Goal: Task Accomplishment & Management: Use online tool/utility

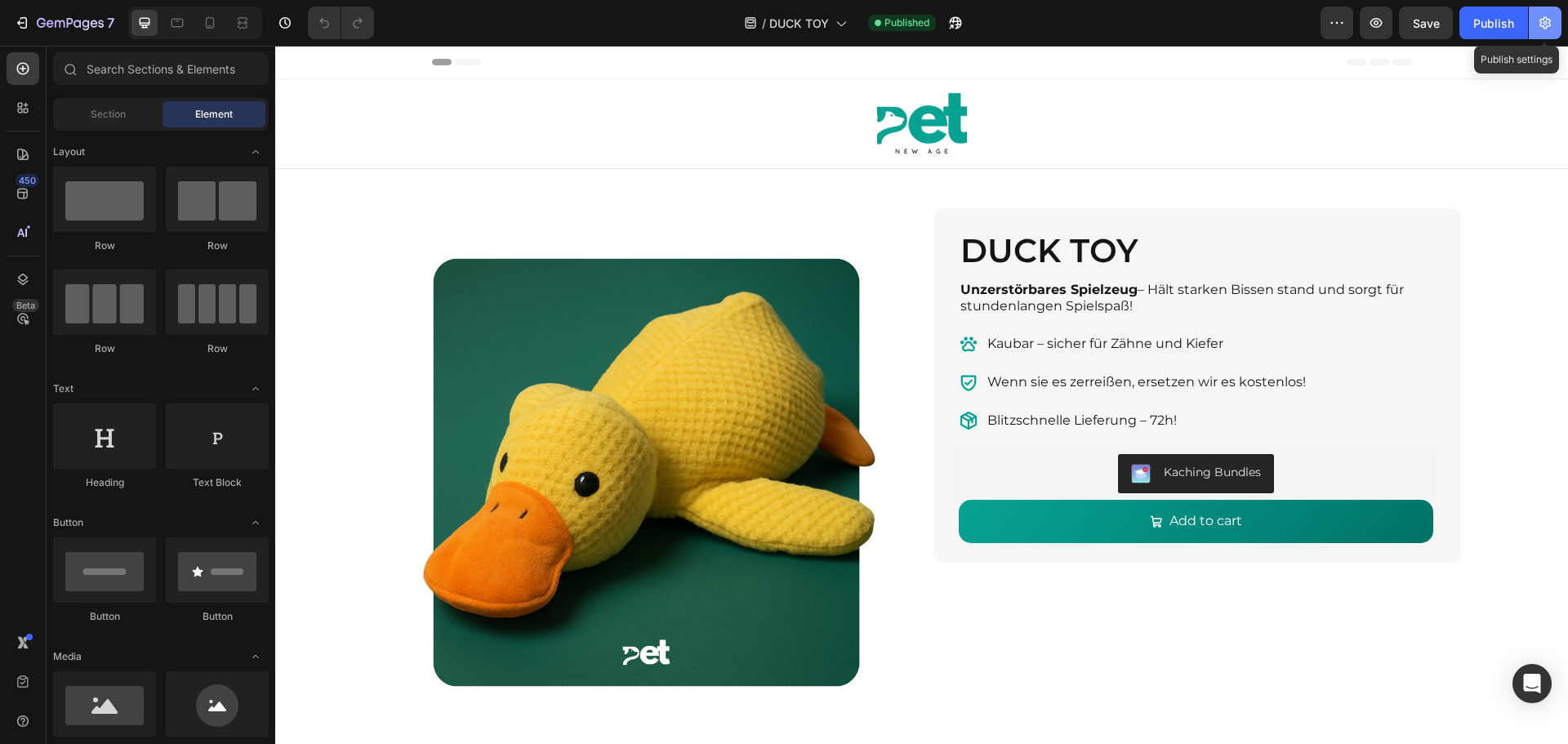
click at [1534, 31] on button "button" at bounding box center [1545, 22] width 32 height 32
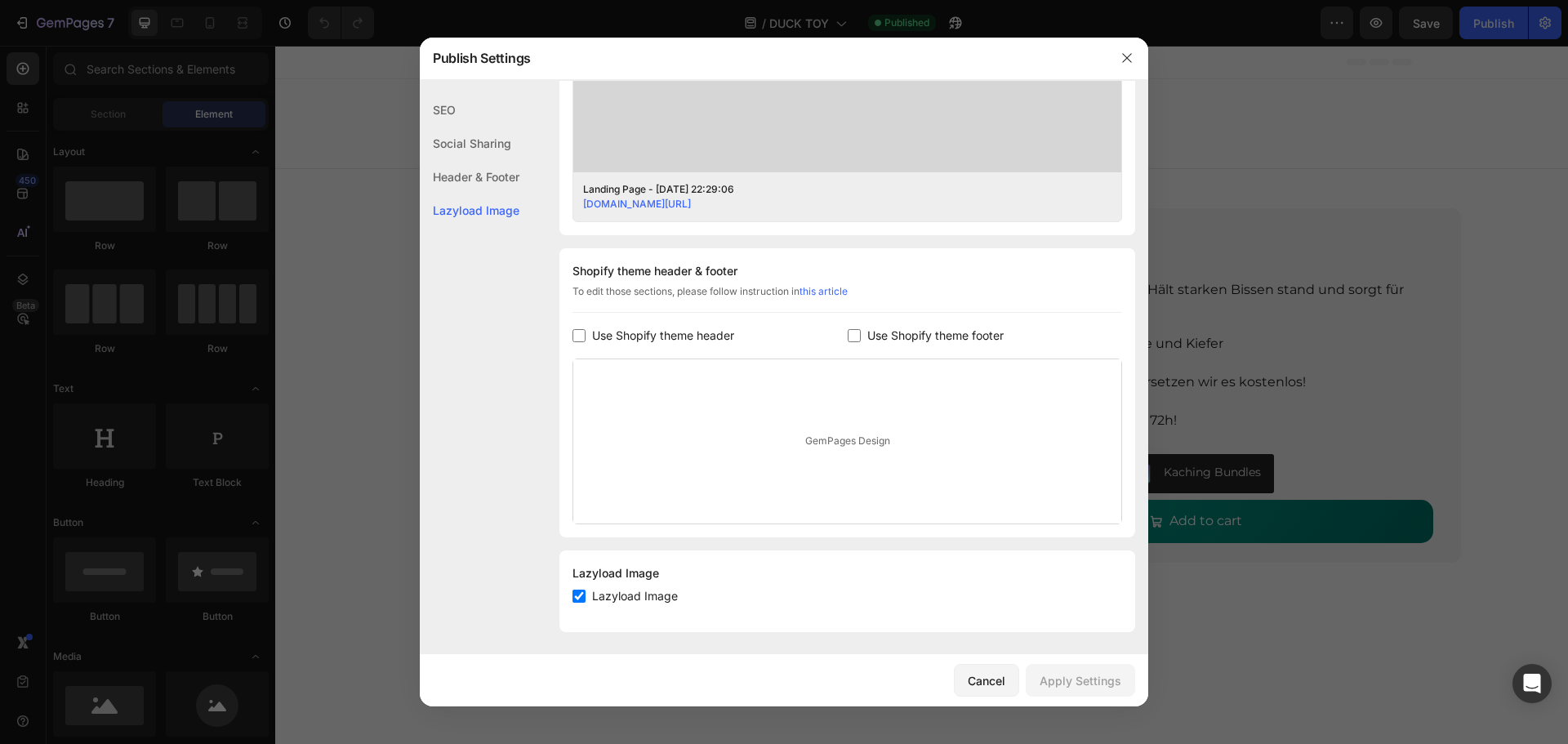
scroll to position [617, 0]
click at [1130, 56] on icon "button" at bounding box center [1126, 58] width 13 height 13
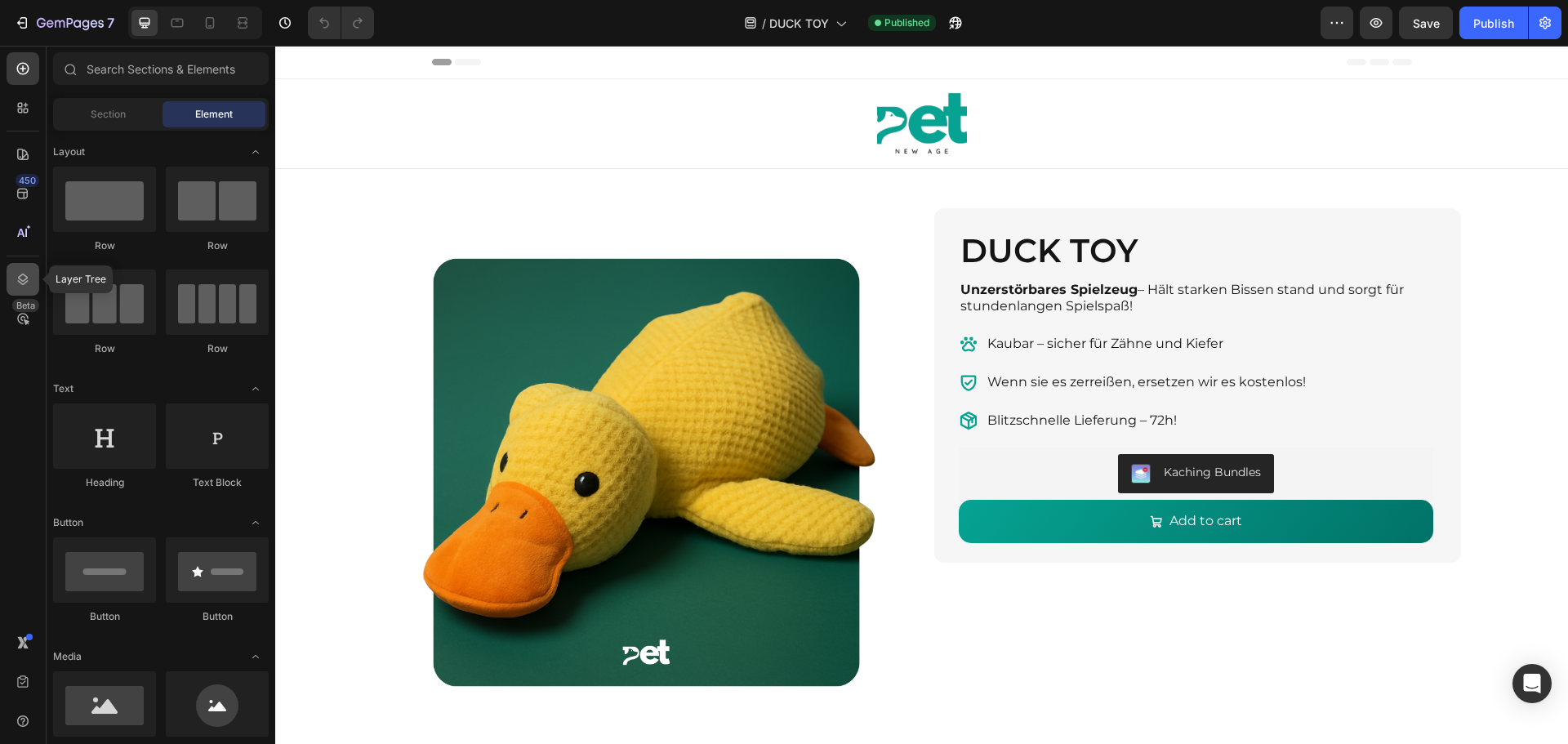
click at [23, 272] on icon at bounding box center [22, 279] width 17 height 17
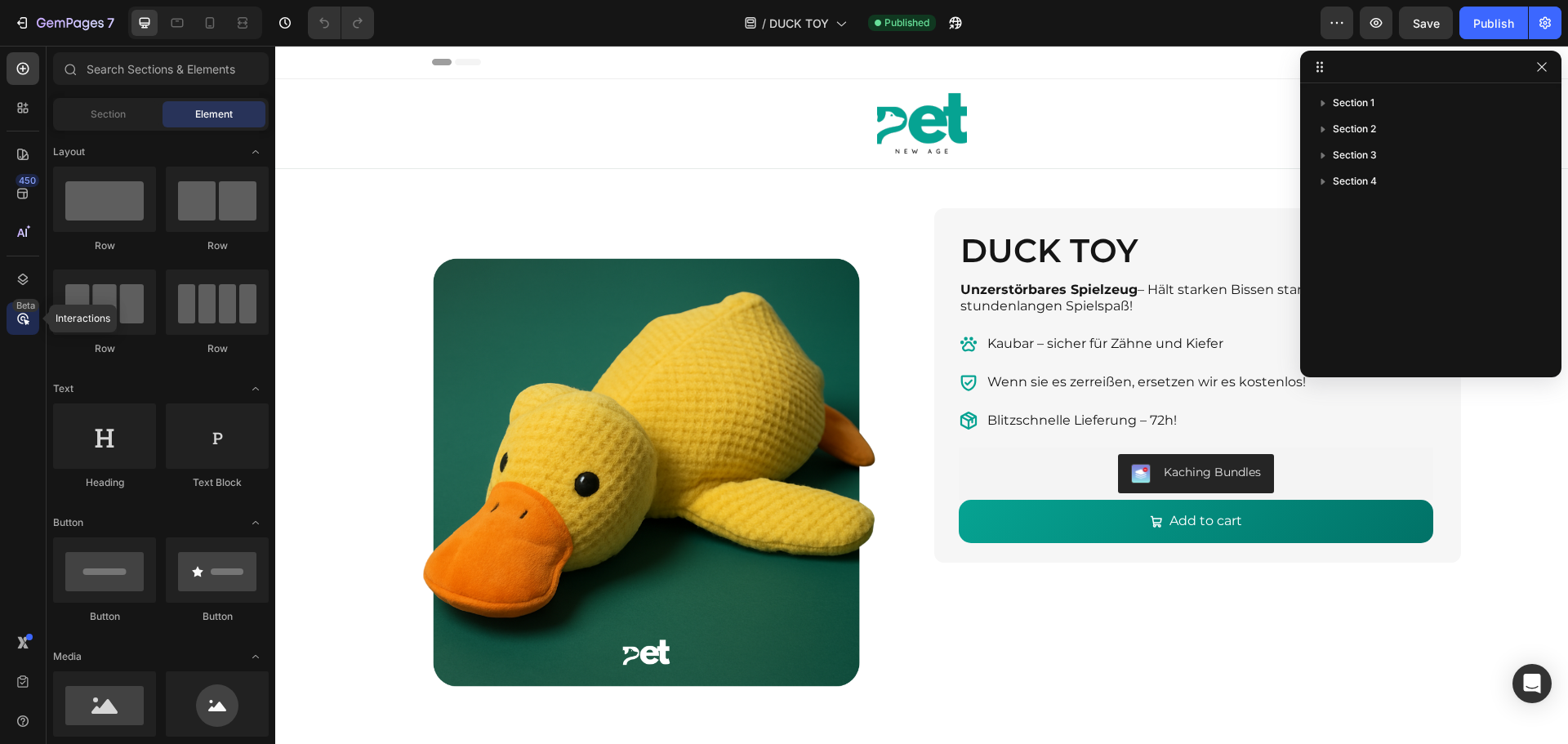
click at [28, 305] on div "Beta" at bounding box center [26, 305] width 27 height 13
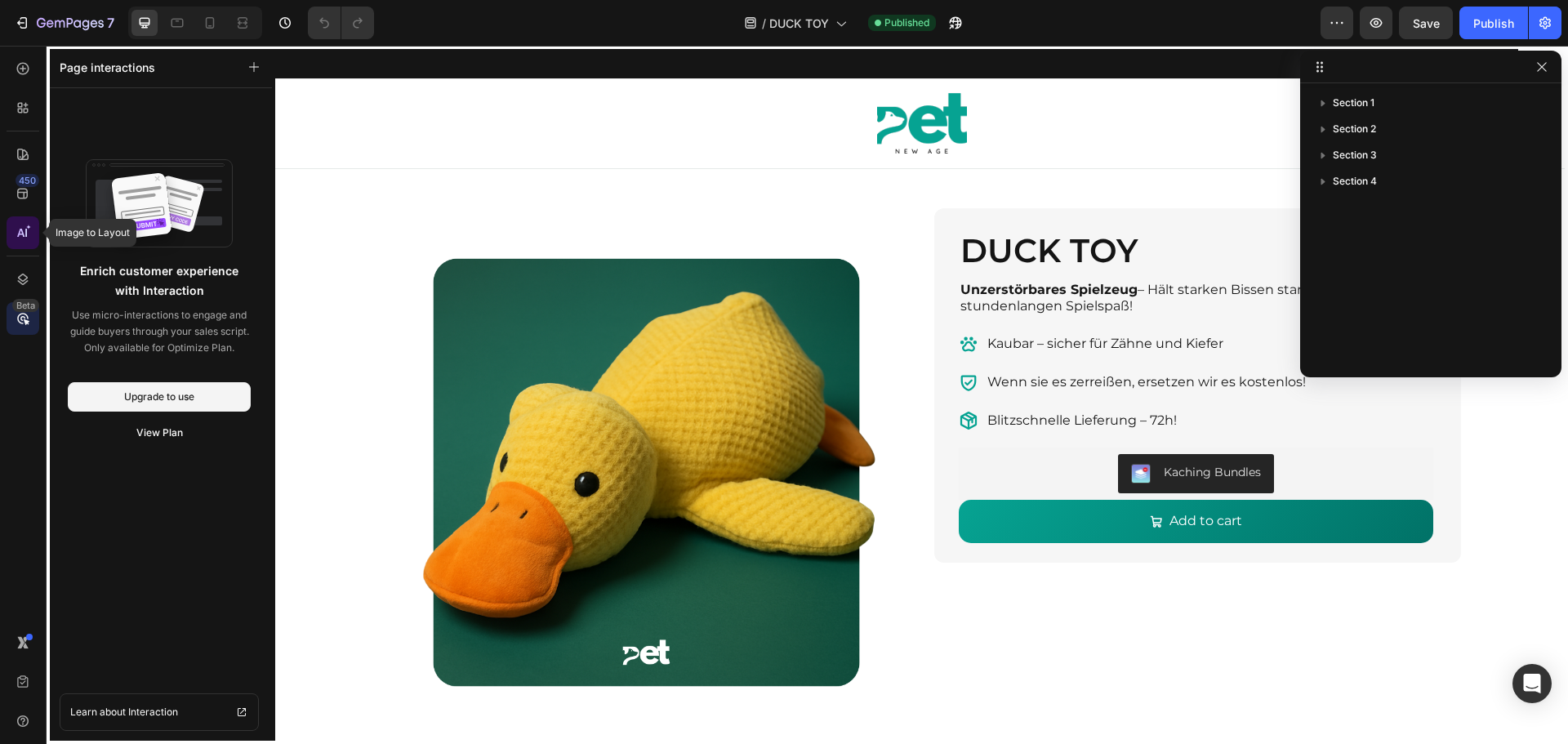
click at [27, 240] on icon at bounding box center [22, 233] width 17 height 17
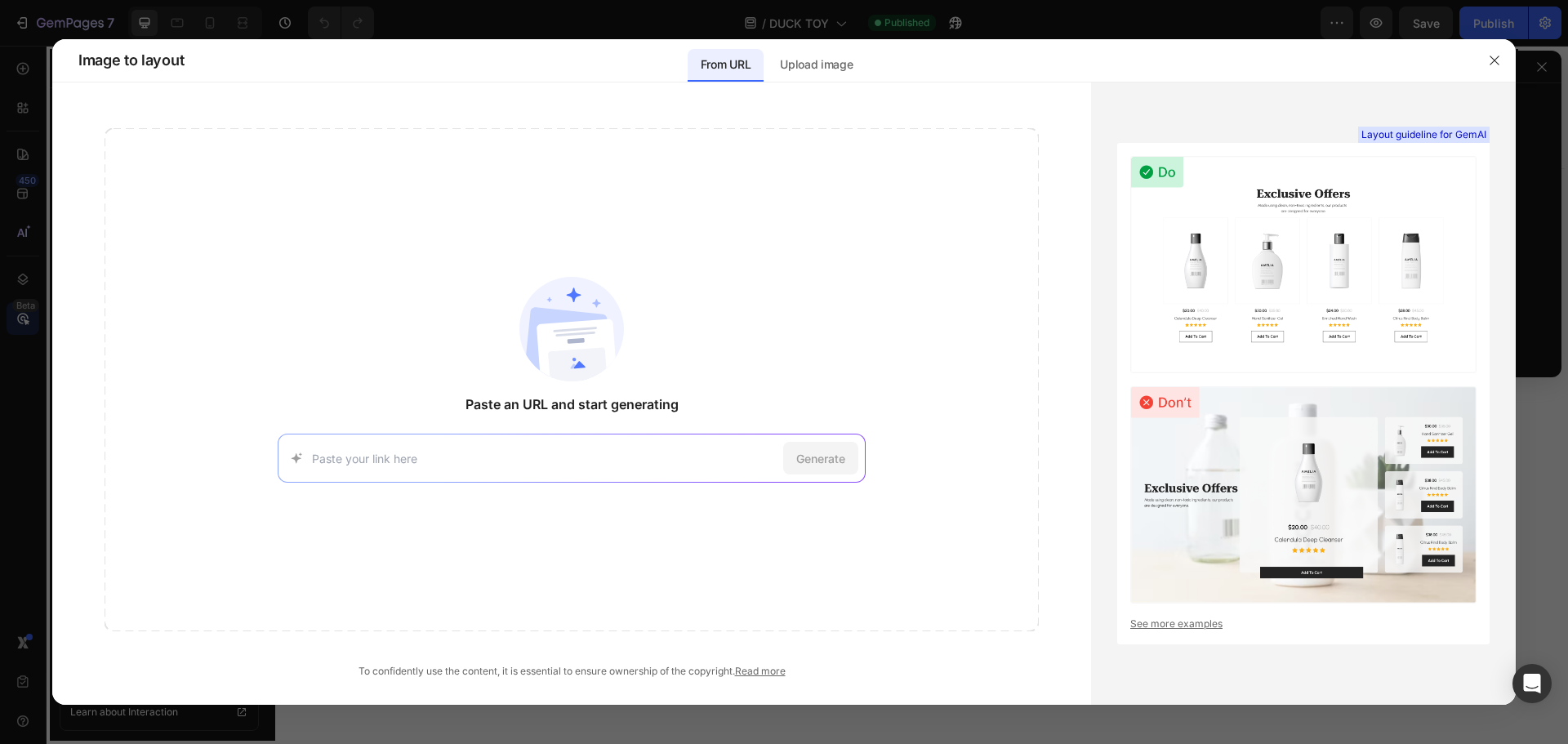
click at [22, 196] on div at bounding box center [784, 372] width 1568 height 744
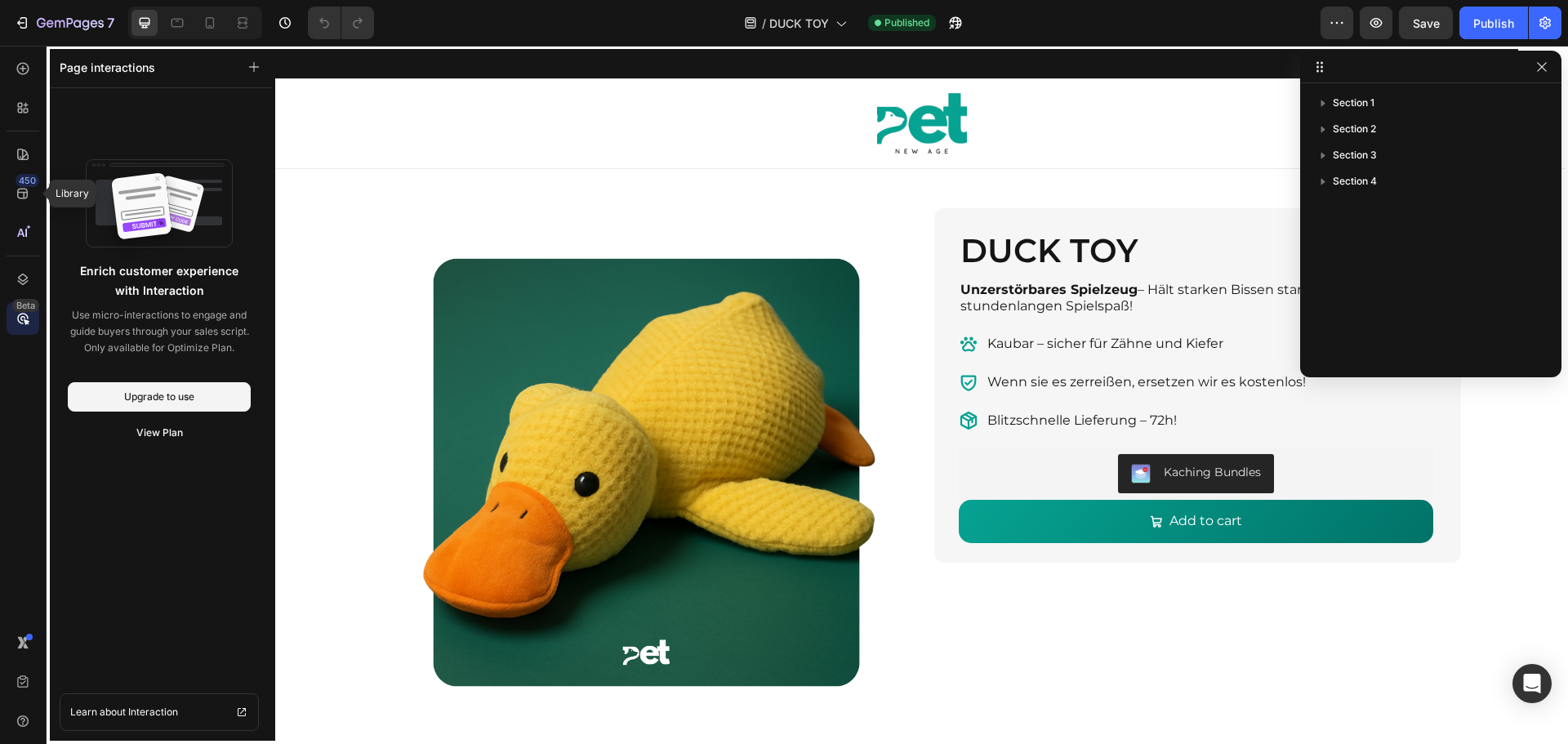
click at [22, 196] on icon at bounding box center [22, 194] width 17 height 17
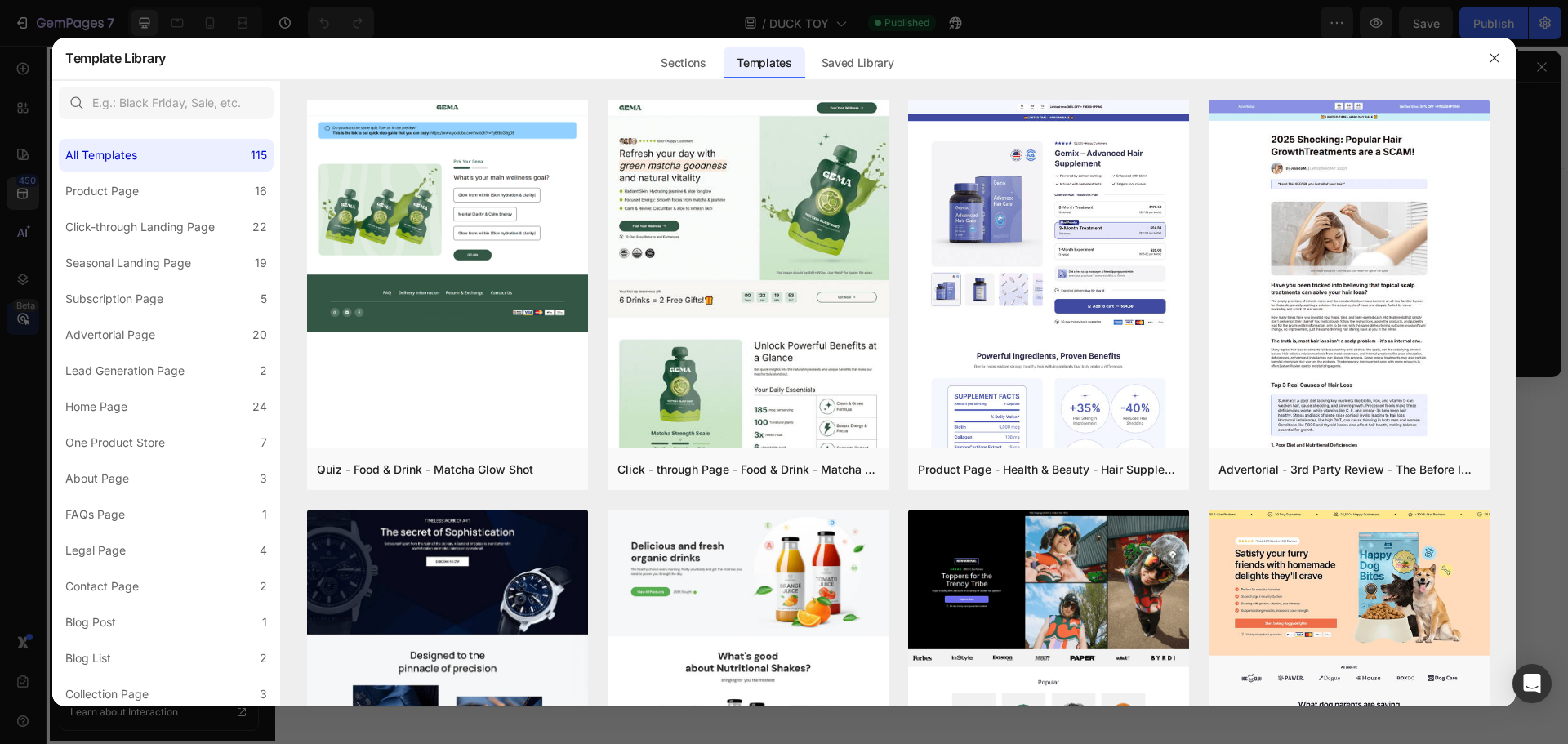
click at [22, 161] on div at bounding box center [784, 372] width 1568 height 744
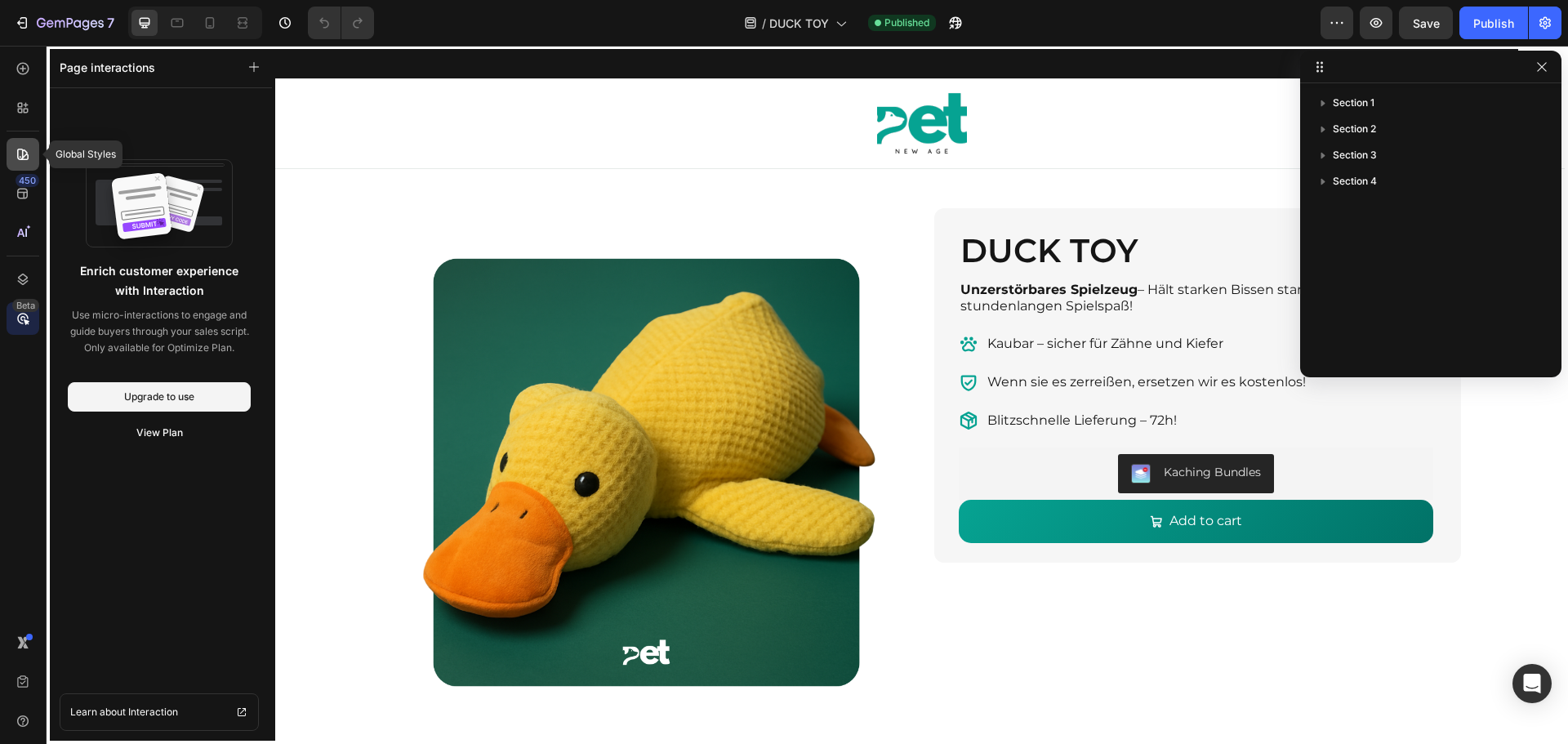
click at [22, 156] on icon at bounding box center [22, 154] width 17 height 17
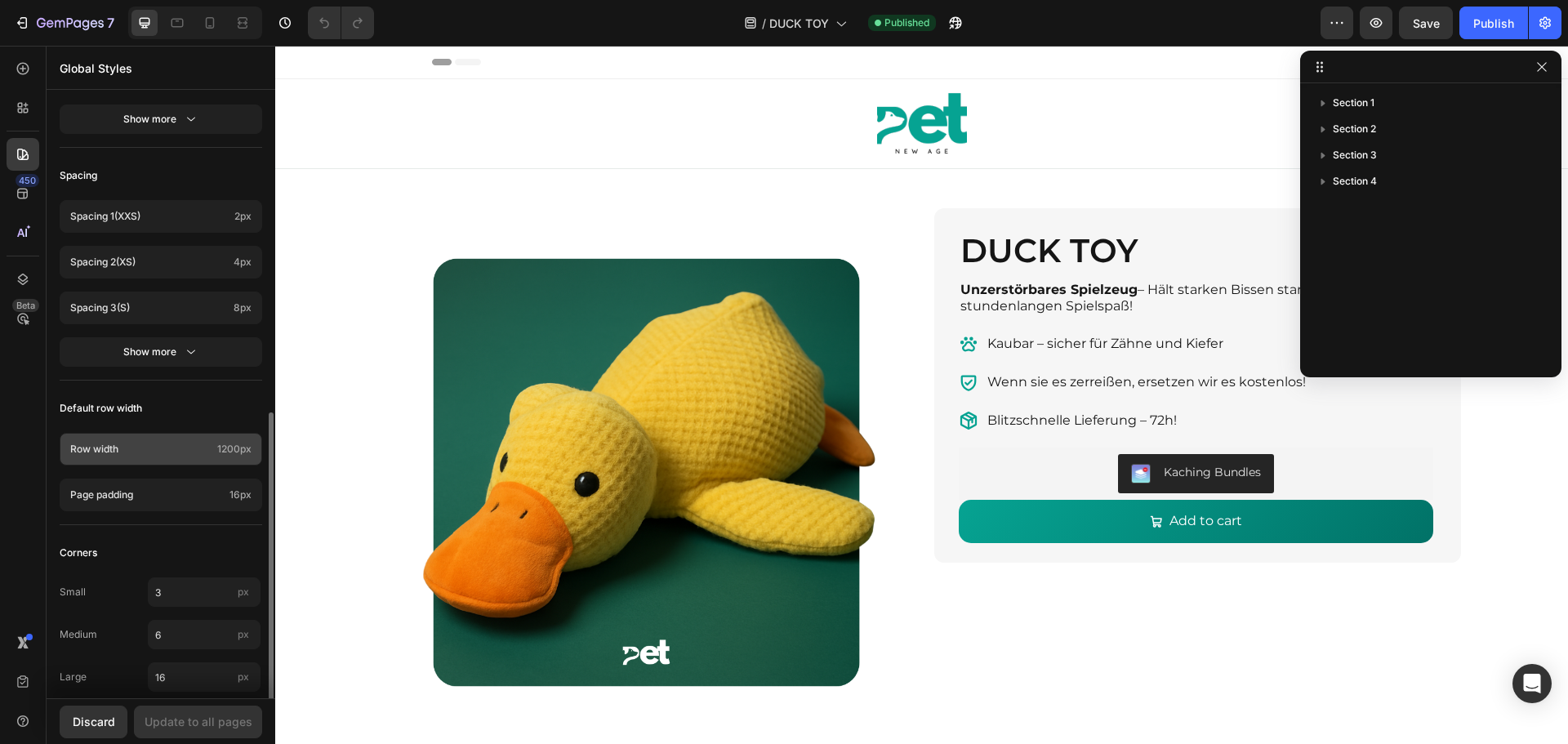
scroll to position [591, 0]
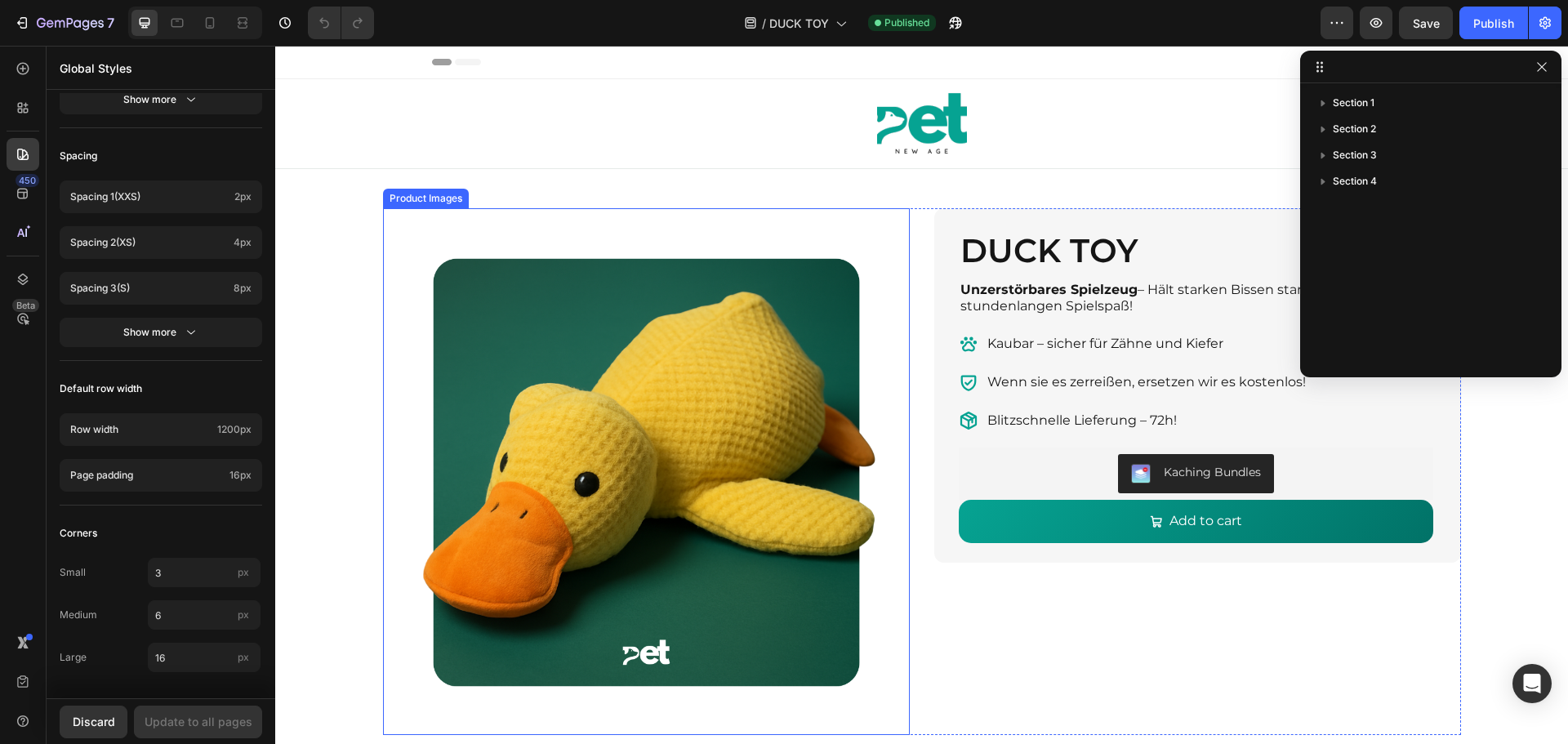
click at [387, 594] on img at bounding box center [646, 471] width 527 height 527
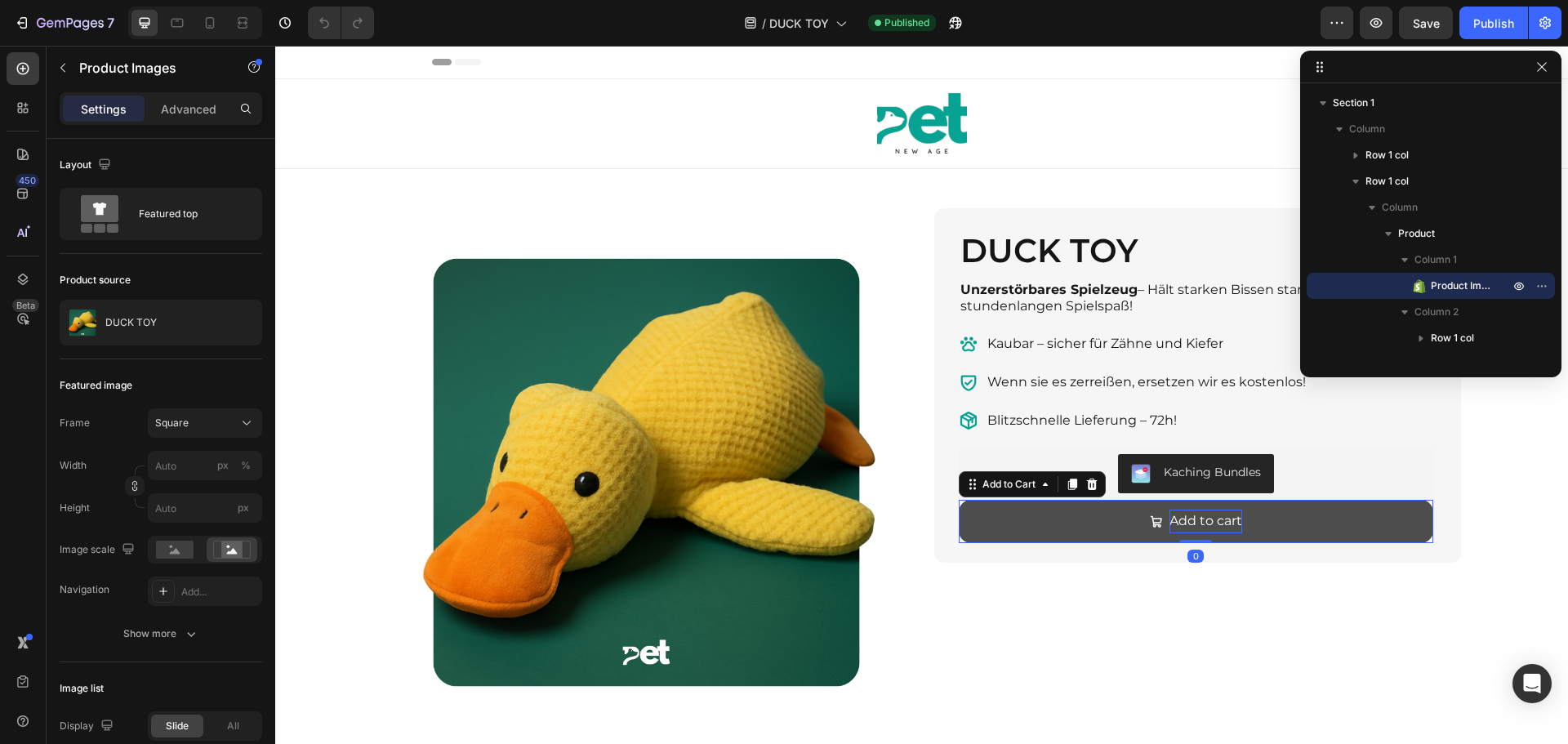
click at [1169, 515] on div "Add to cart" at bounding box center [1205, 521] width 72 height 23
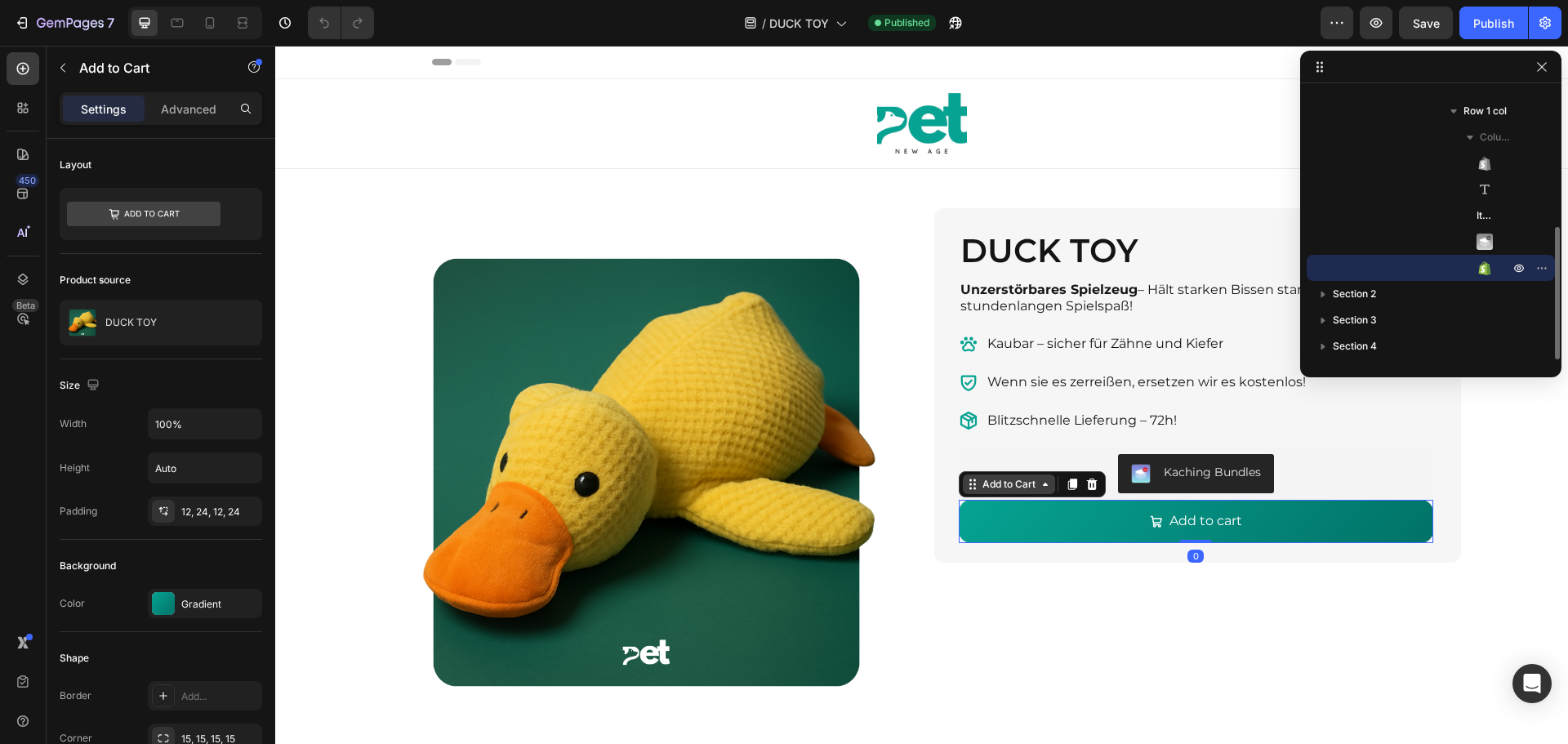
click at [1008, 481] on div "Add to Cart" at bounding box center [1008, 484] width 60 height 15
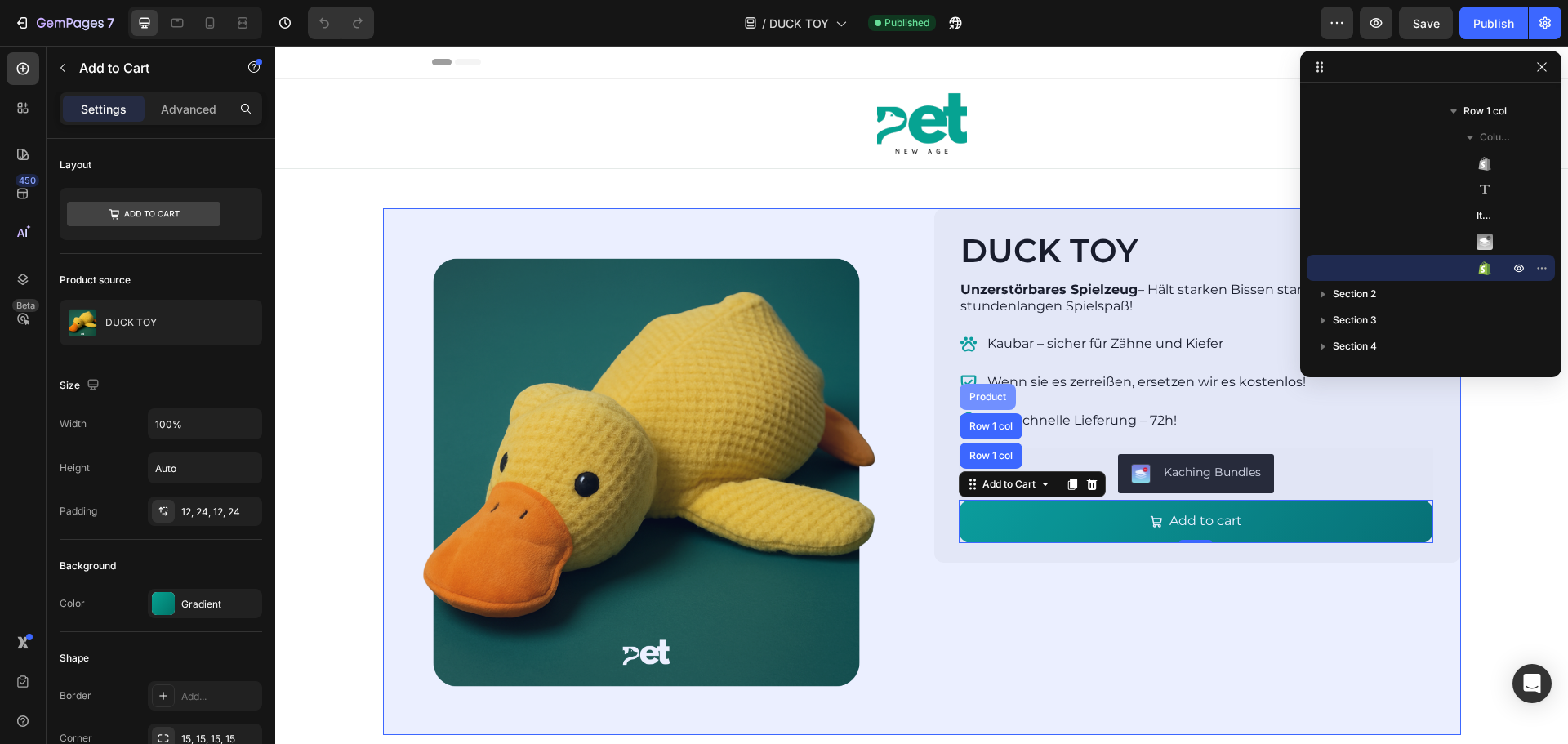
click at [982, 394] on div "Product" at bounding box center [987, 397] width 43 height 10
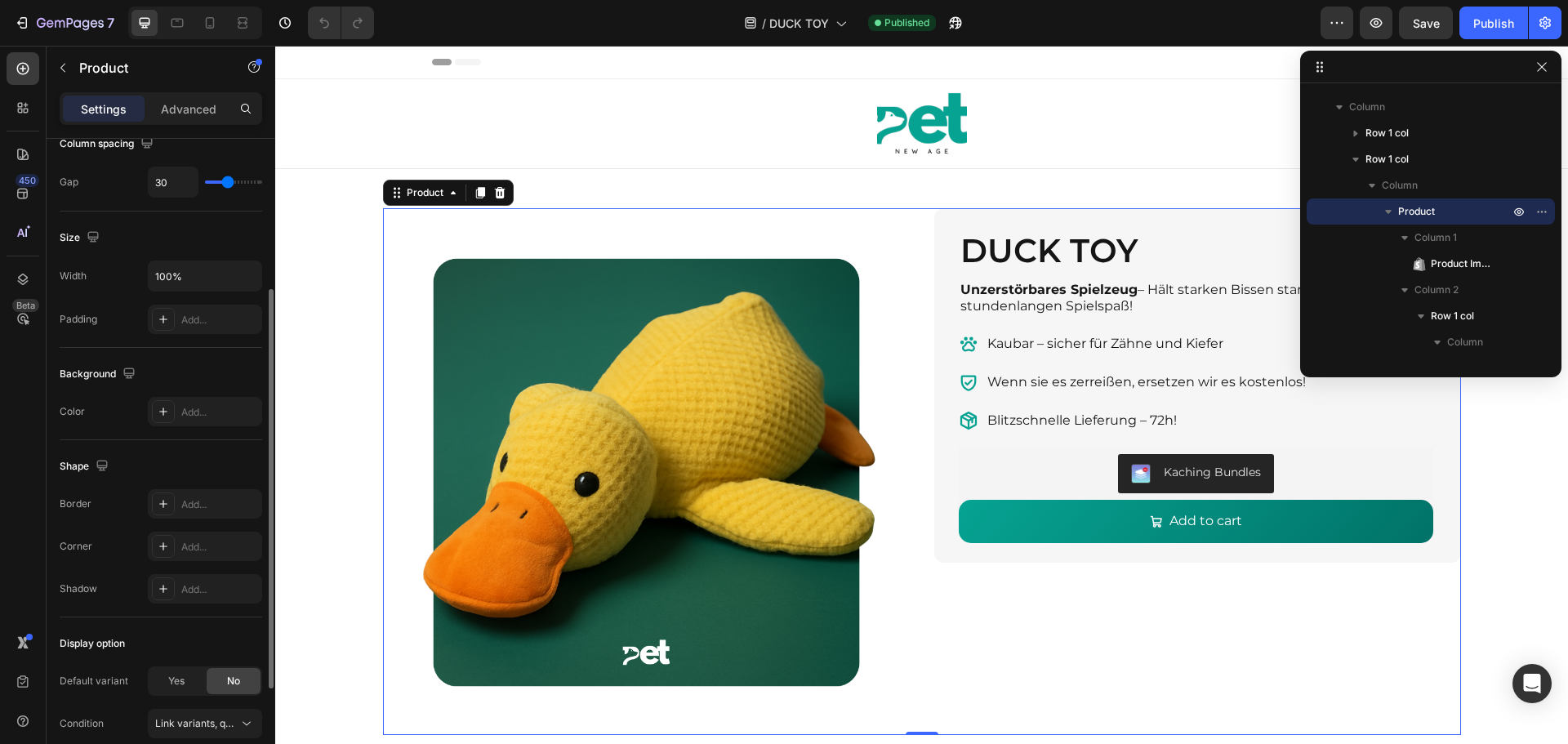
scroll to position [410, 0]
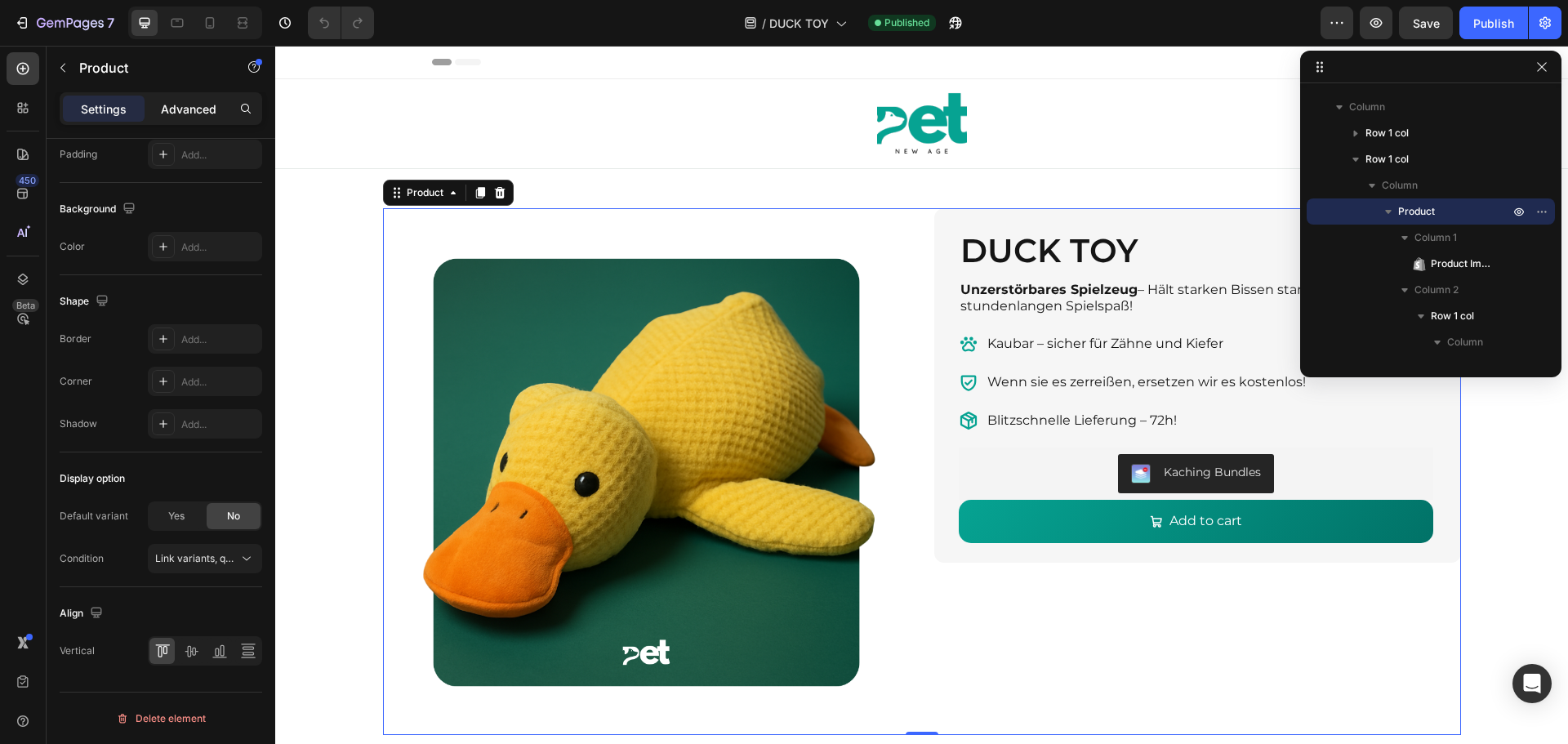
click at [196, 109] on p "Advanced" at bounding box center [189, 109] width 56 height 18
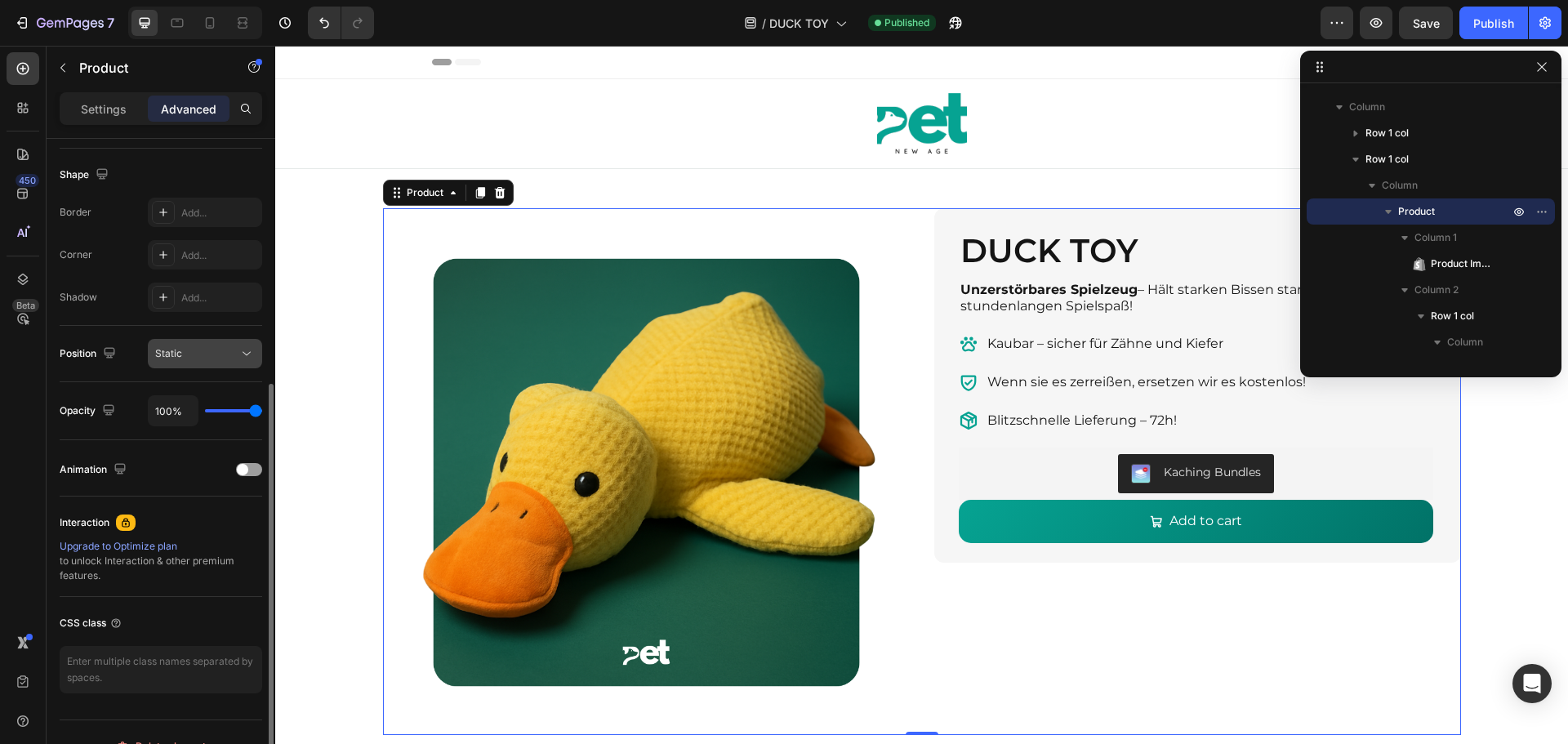
click at [241, 357] on icon at bounding box center [246, 353] width 17 height 17
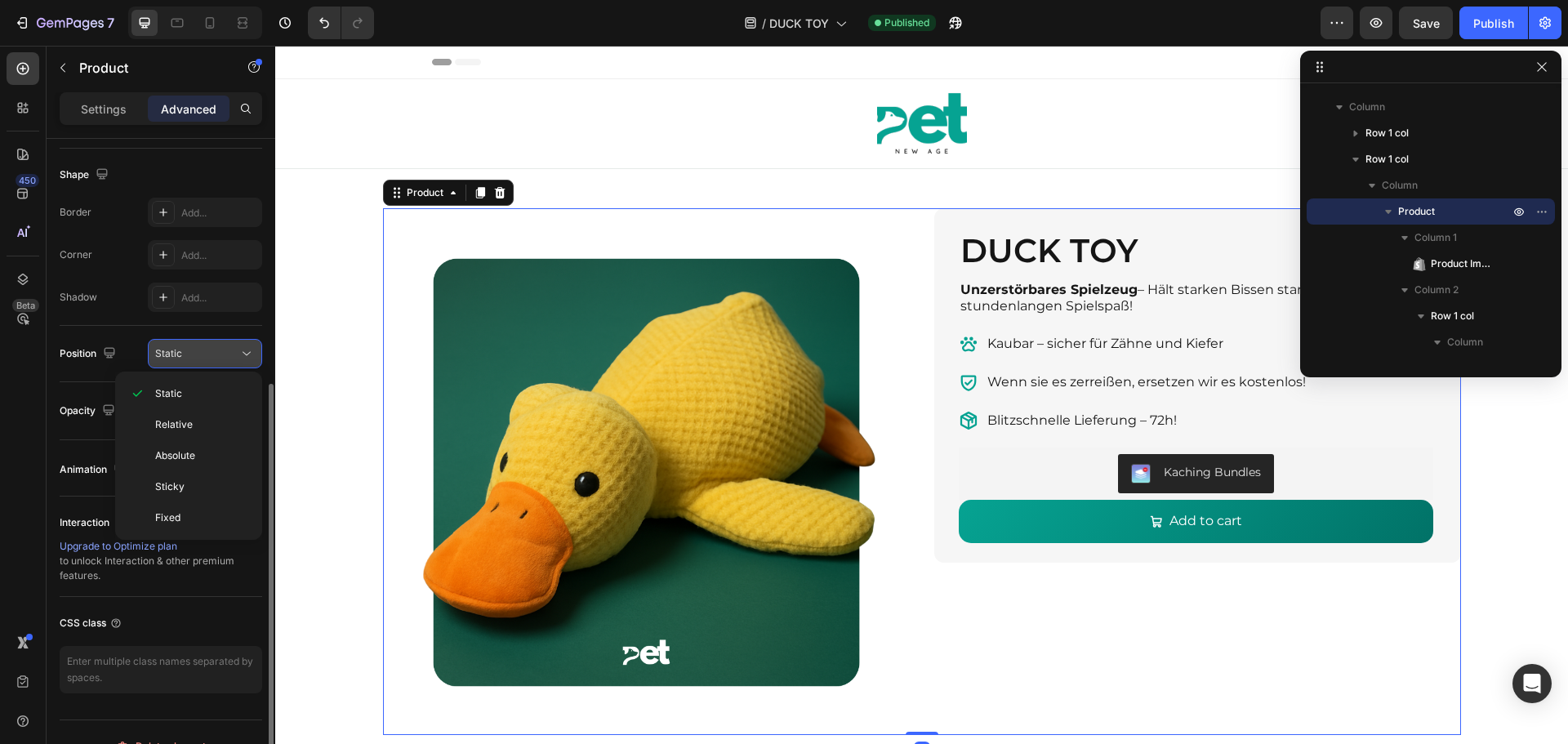
click at [241, 355] on icon at bounding box center [246, 353] width 17 height 17
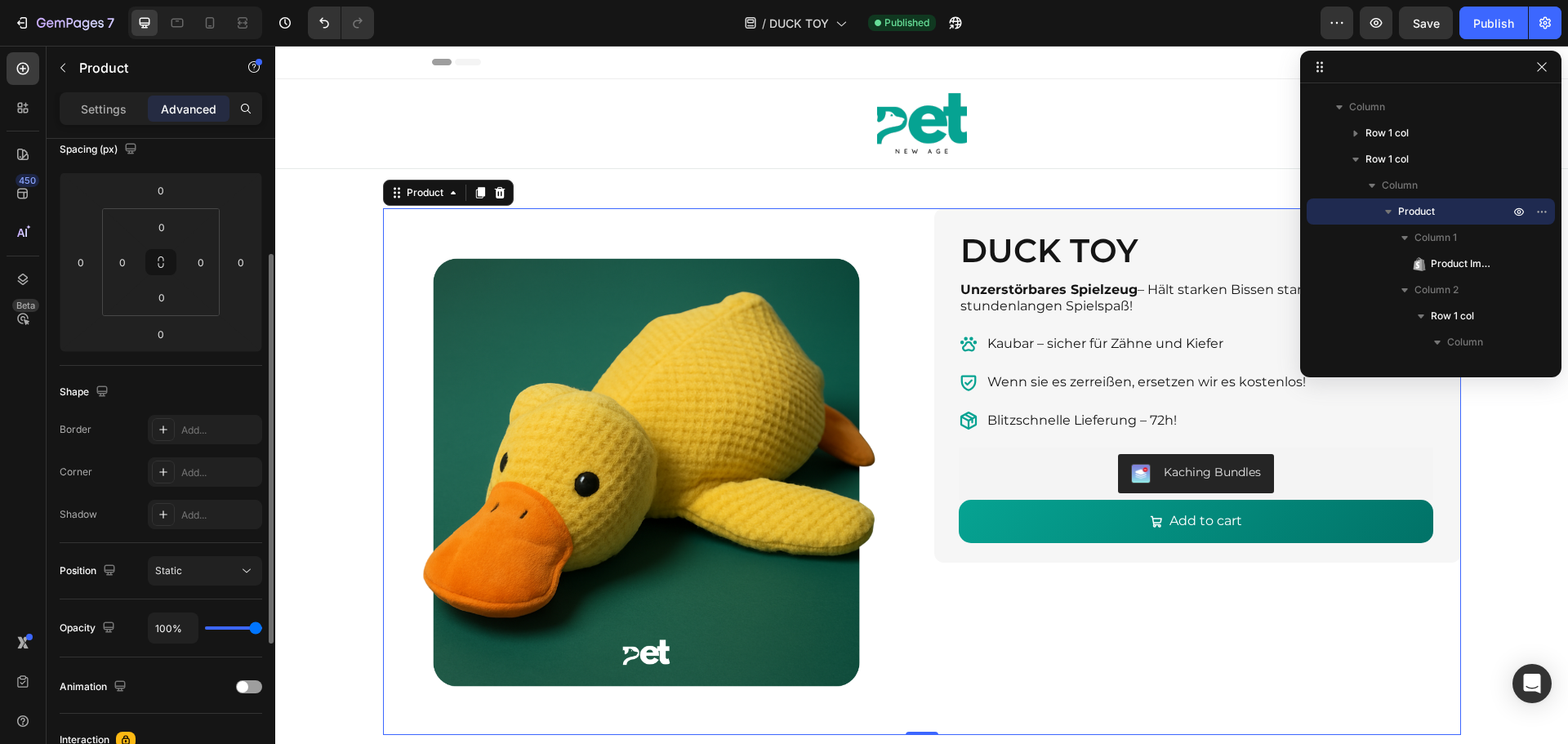
scroll to position [0, 0]
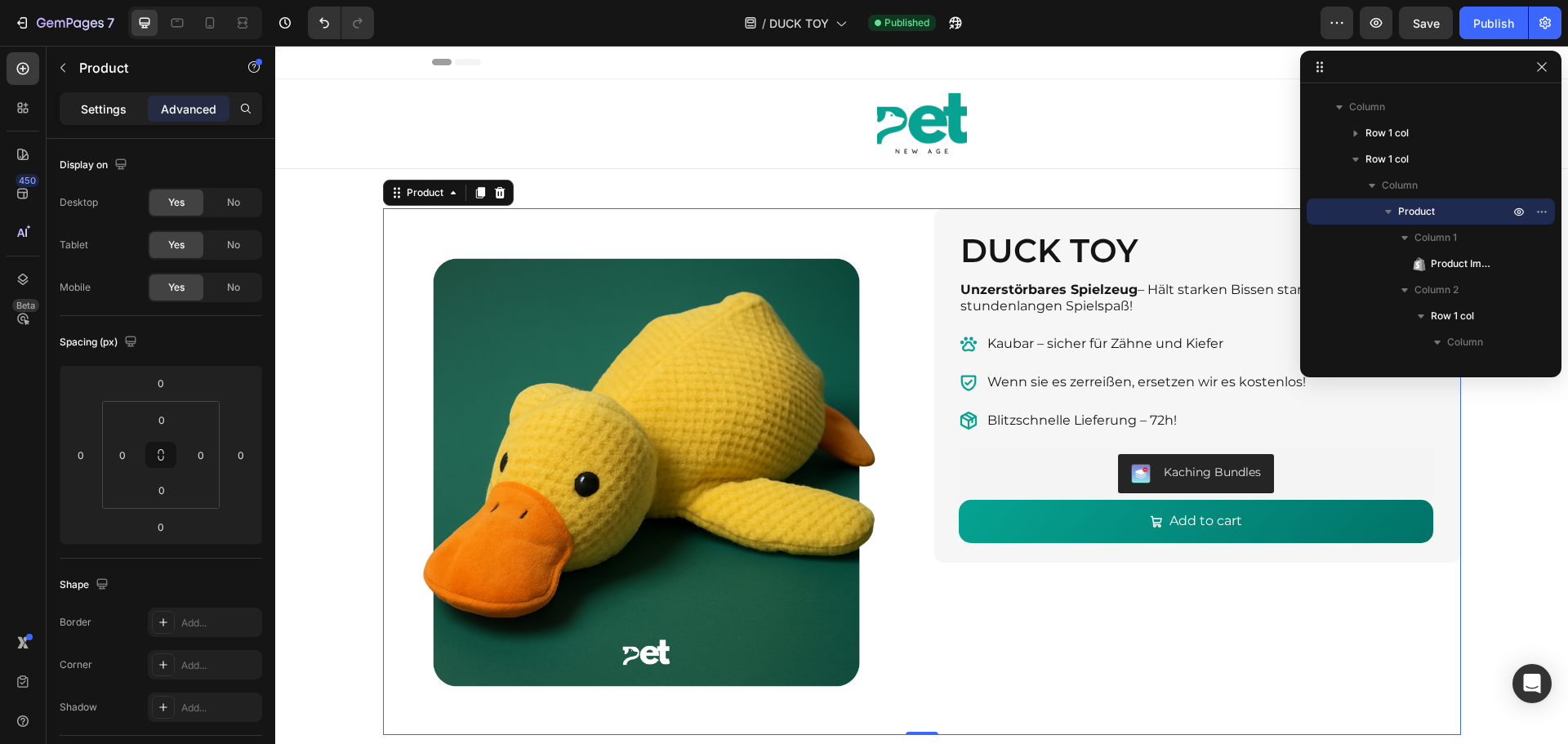
click at [105, 111] on p "Settings" at bounding box center [104, 109] width 46 height 18
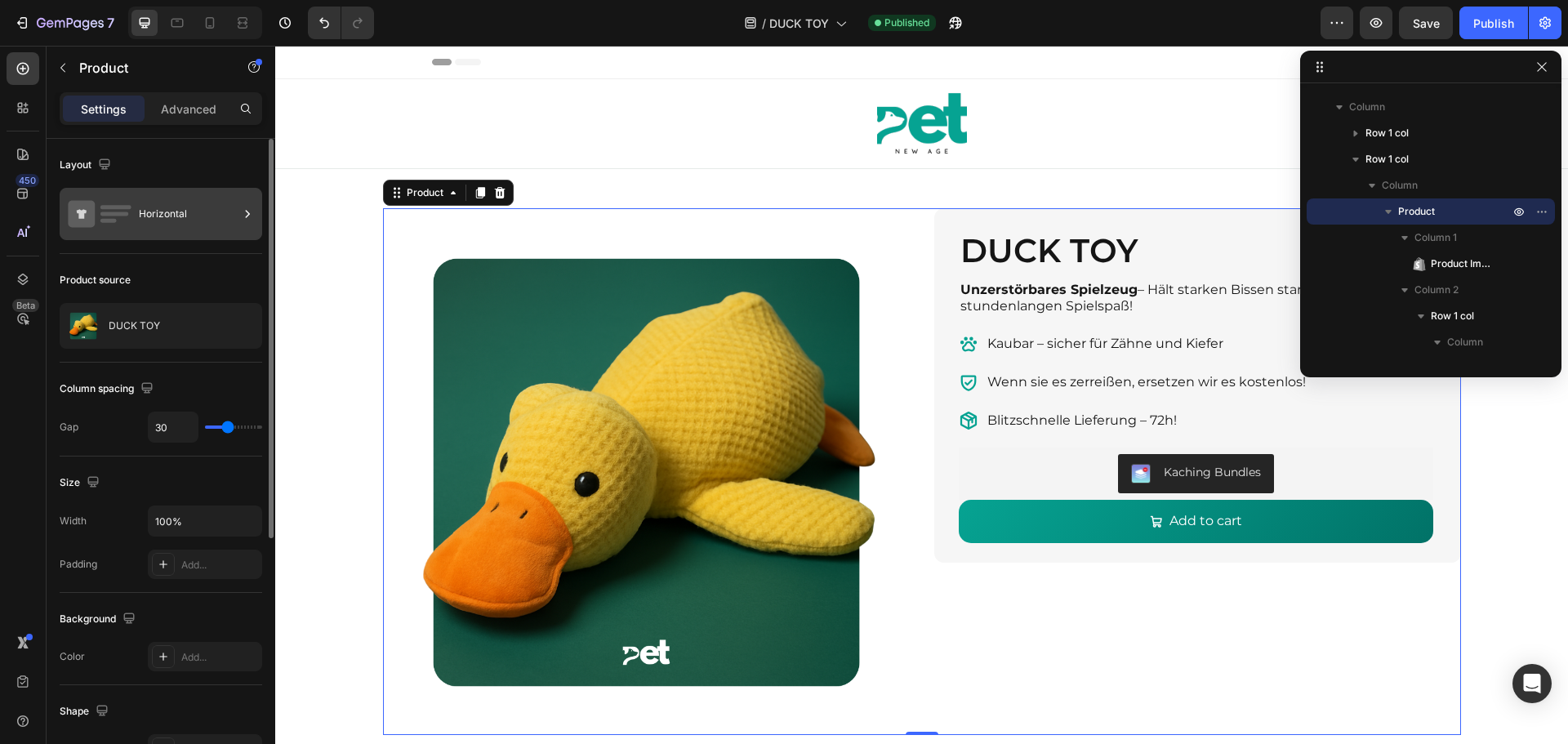
drag, startPoint x: 215, startPoint y: 163, endPoint x: 215, endPoint y: 193, distance: 30.0
click at [215, 168] on div "Layout" at bounding box center [160, 164] width 202 height 26
click at [215, 200] on div "Horizontal" at bounding box center [189, 214] width 100 height 37
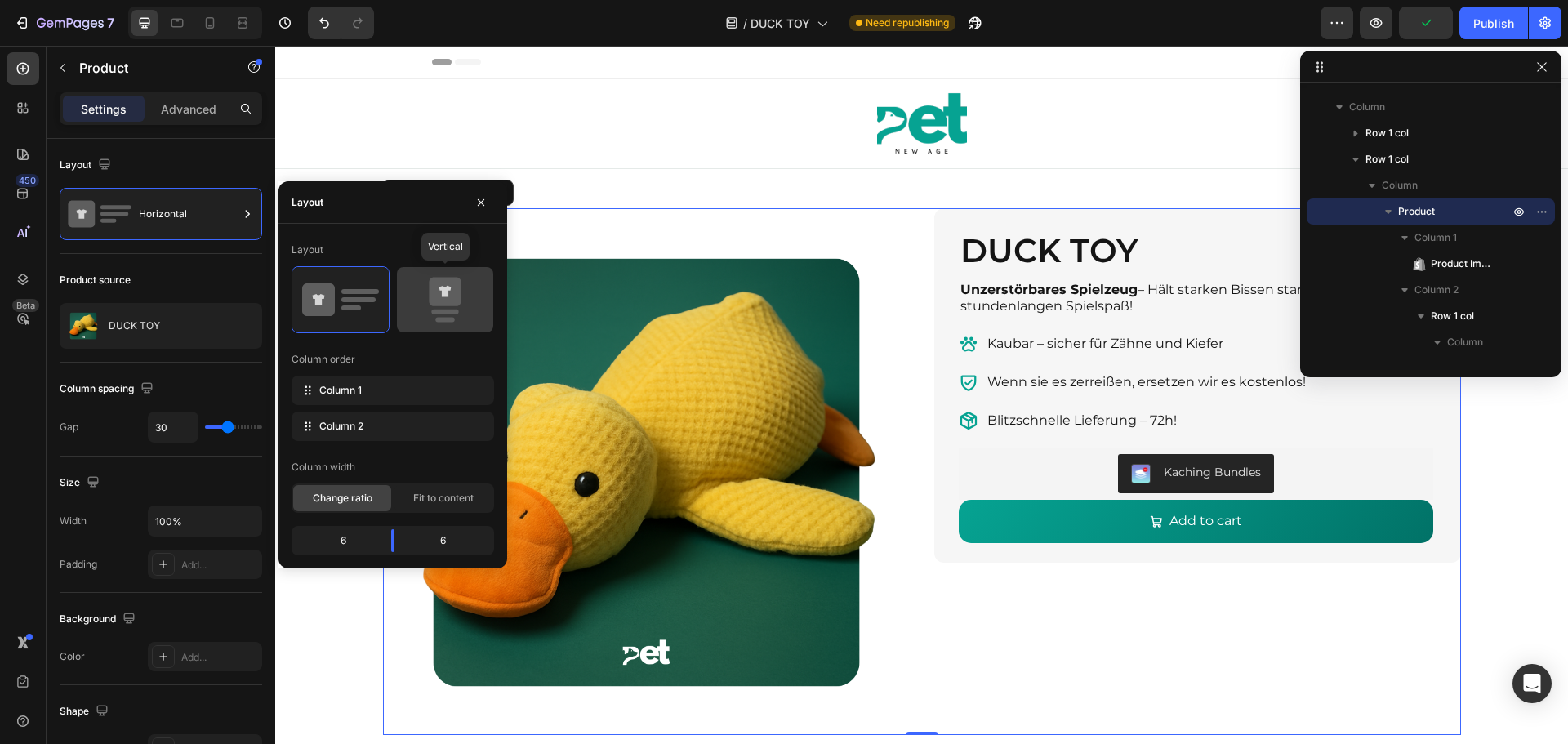
click at [445, 312] on rect at bounding box center [445, 312] width 27 height 5
type input "0"
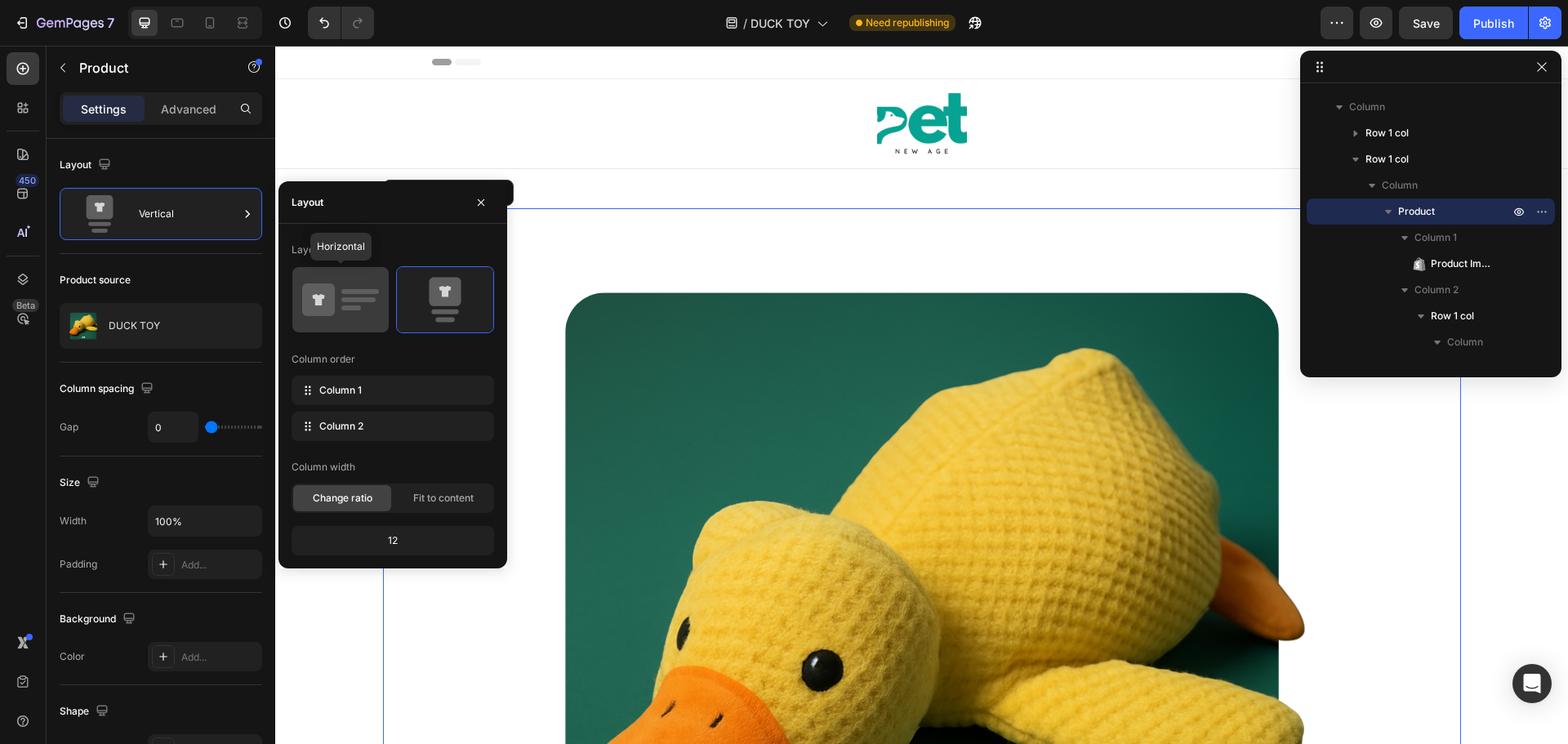
click at [349, 303] on icon at bounding box center [340, 299] width 77 height 46
type input "30"
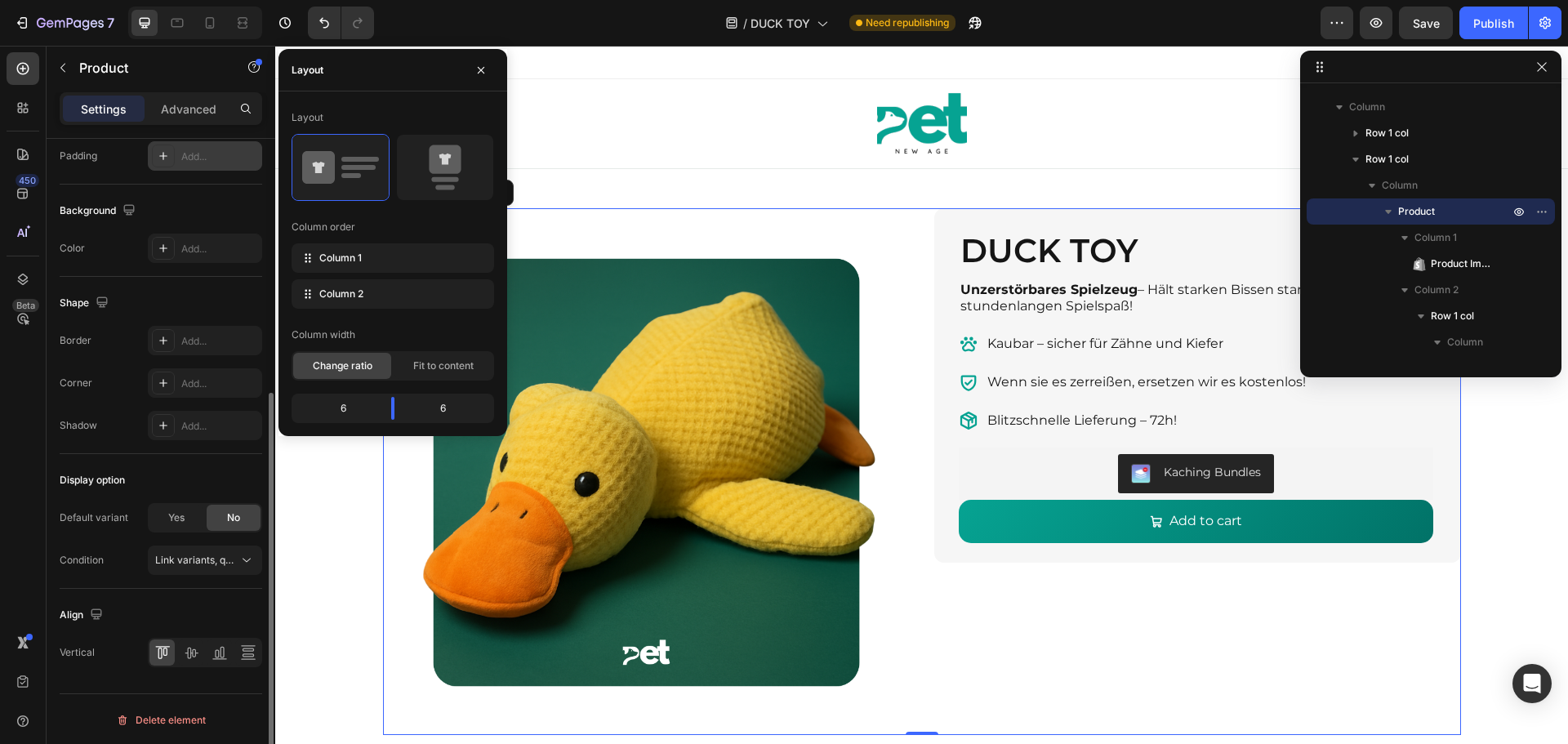
scroll to position [410, 0]
click at [210, 554] on span "Link variants, quantity <br> between same products" at bounding box center [276, 558] width 240 height 13
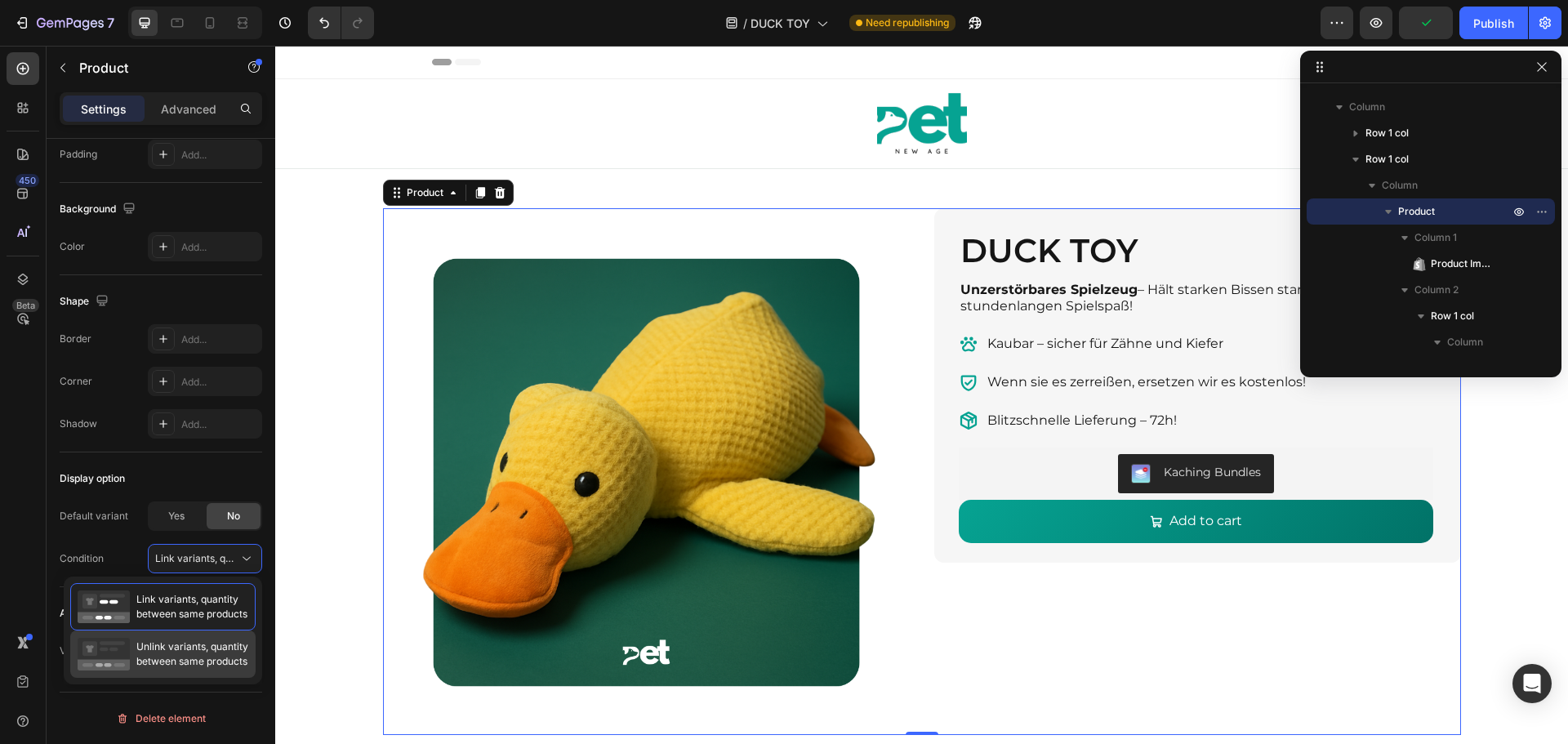
click at [208, 651] on span "Unlink variants, quantity between same products" at bounding box center [192, 654] width 111 height 29
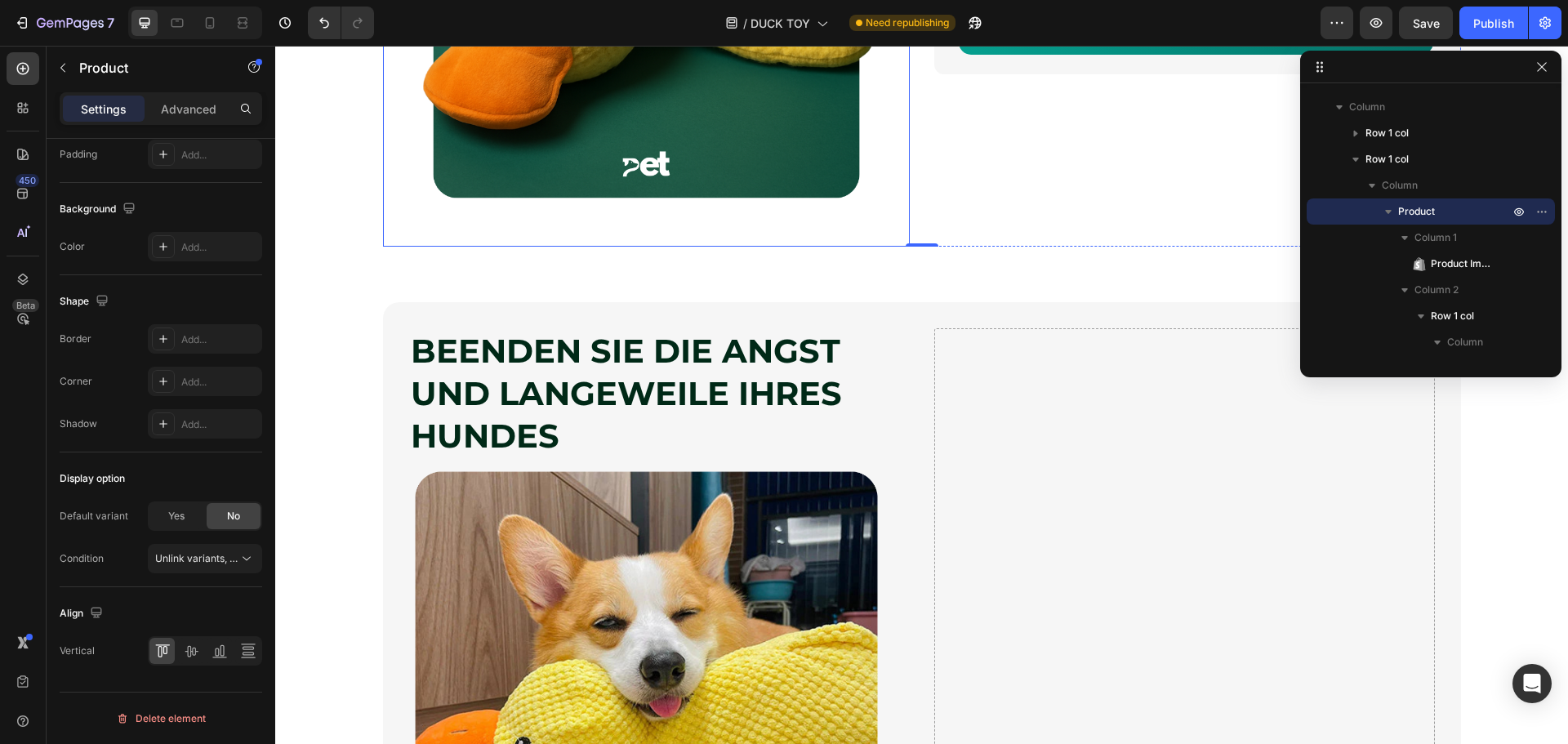
scroll to position [490, 0]
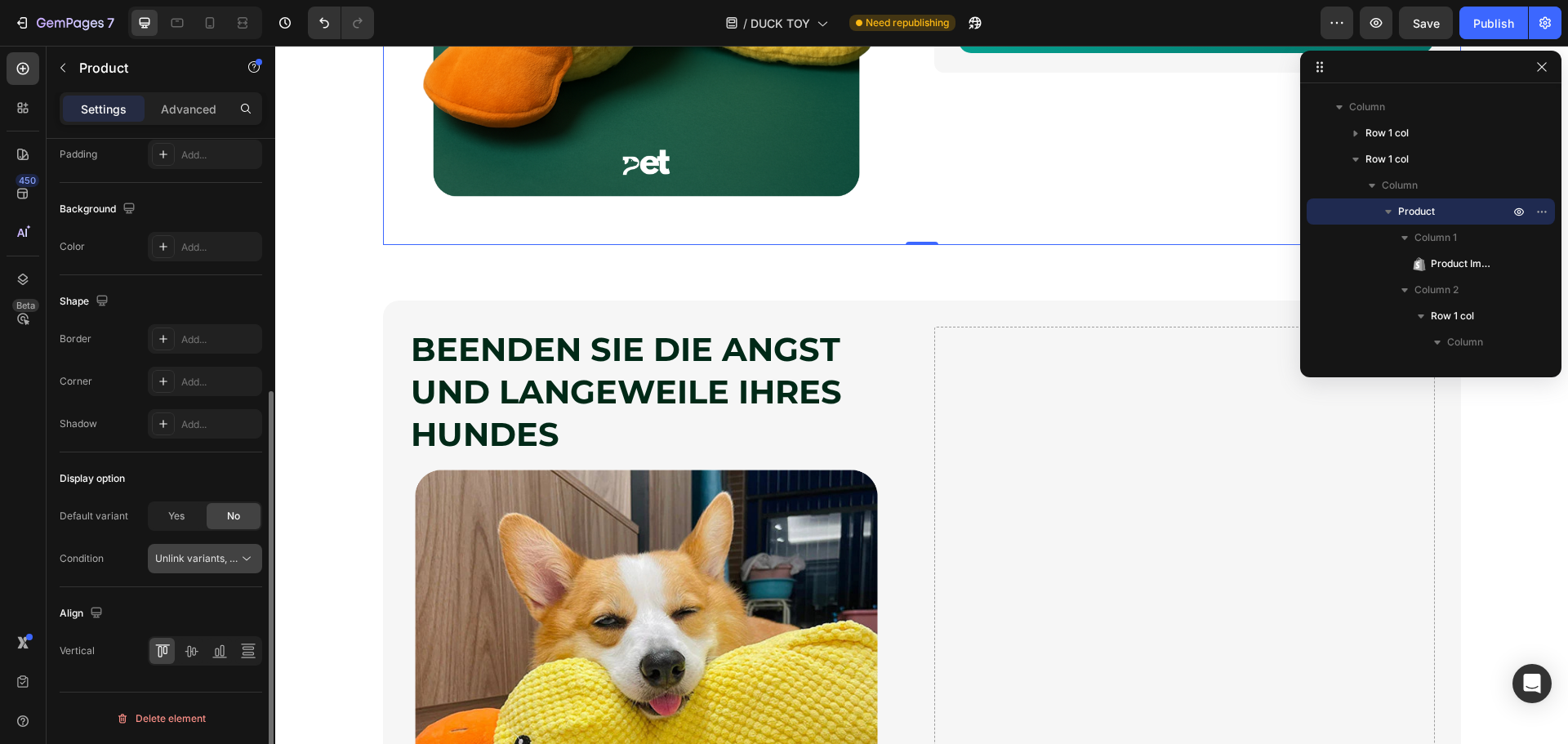
click at [194, 562] on span "Unlink variants, quantity <br> between same products" at bounding box center [281, 558] width 250 height 13
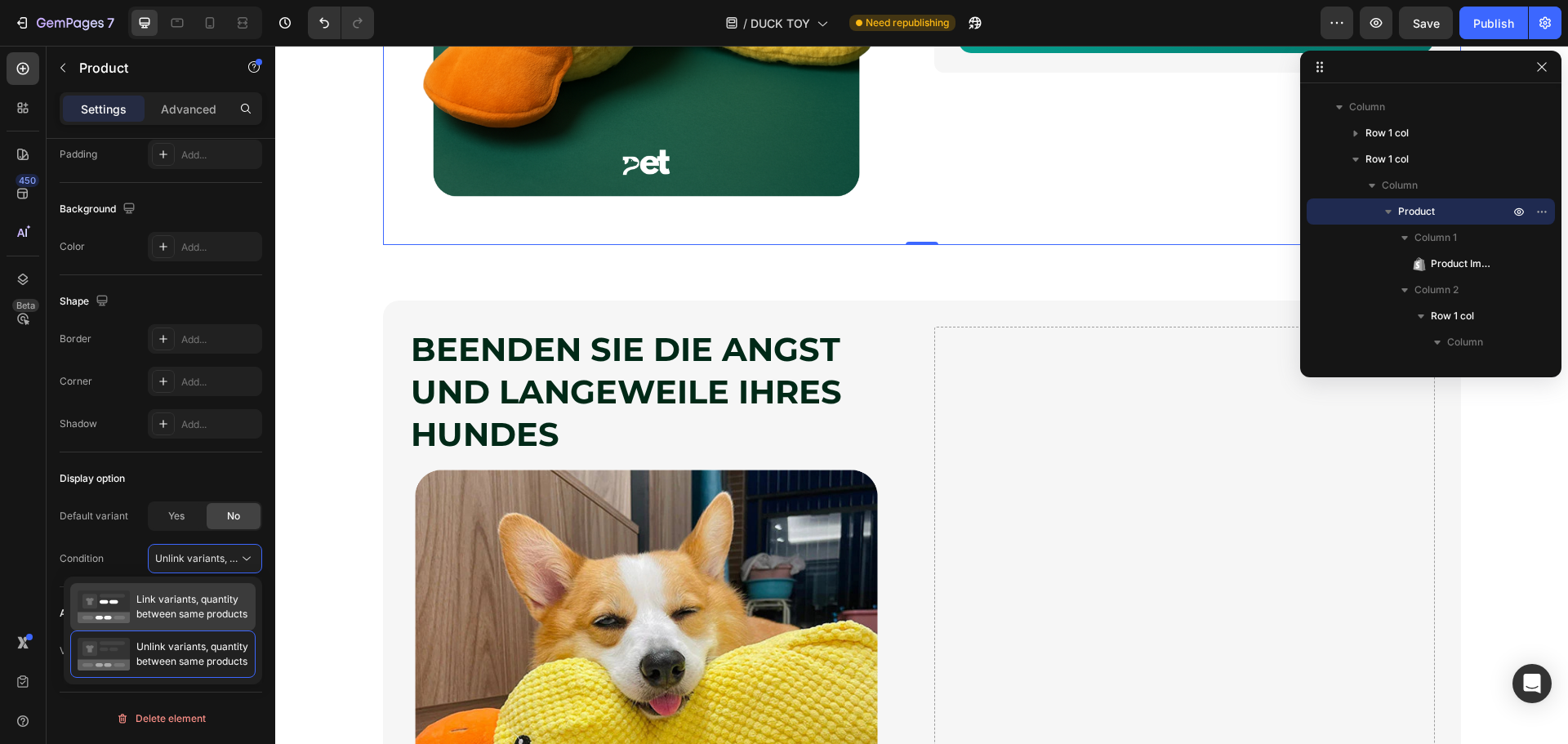
click at [191, 593] on span "Link variants, quantity between same products" at bounding box center [192, 607] width 111 height 29
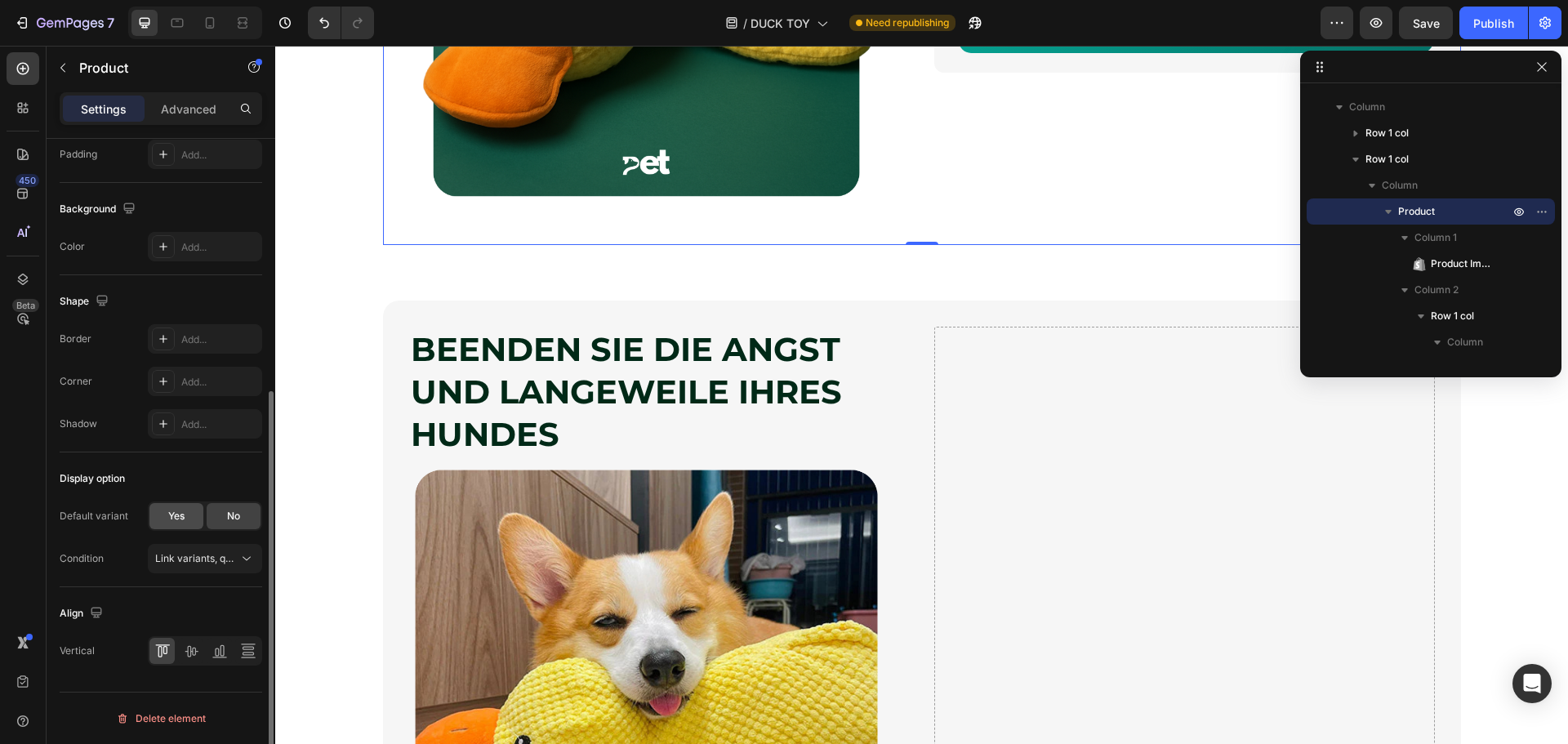
click at [176, 524] on div "Yes" at bounding box center [176, 515] width 54 height 26
click at [236, 522] on span "No" at bounding box center [233, 515] width 13 height 15
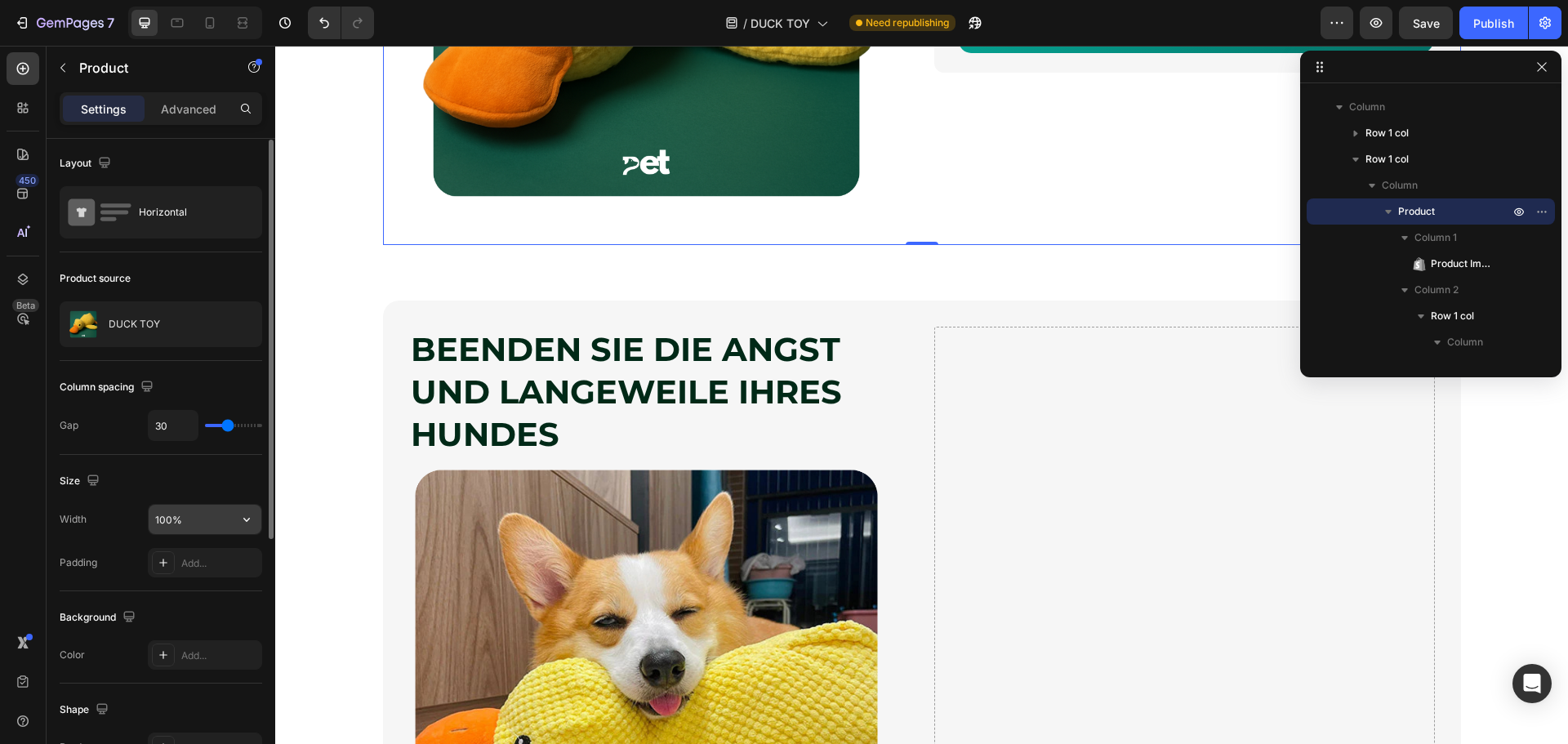
scroll to position [0, 0]
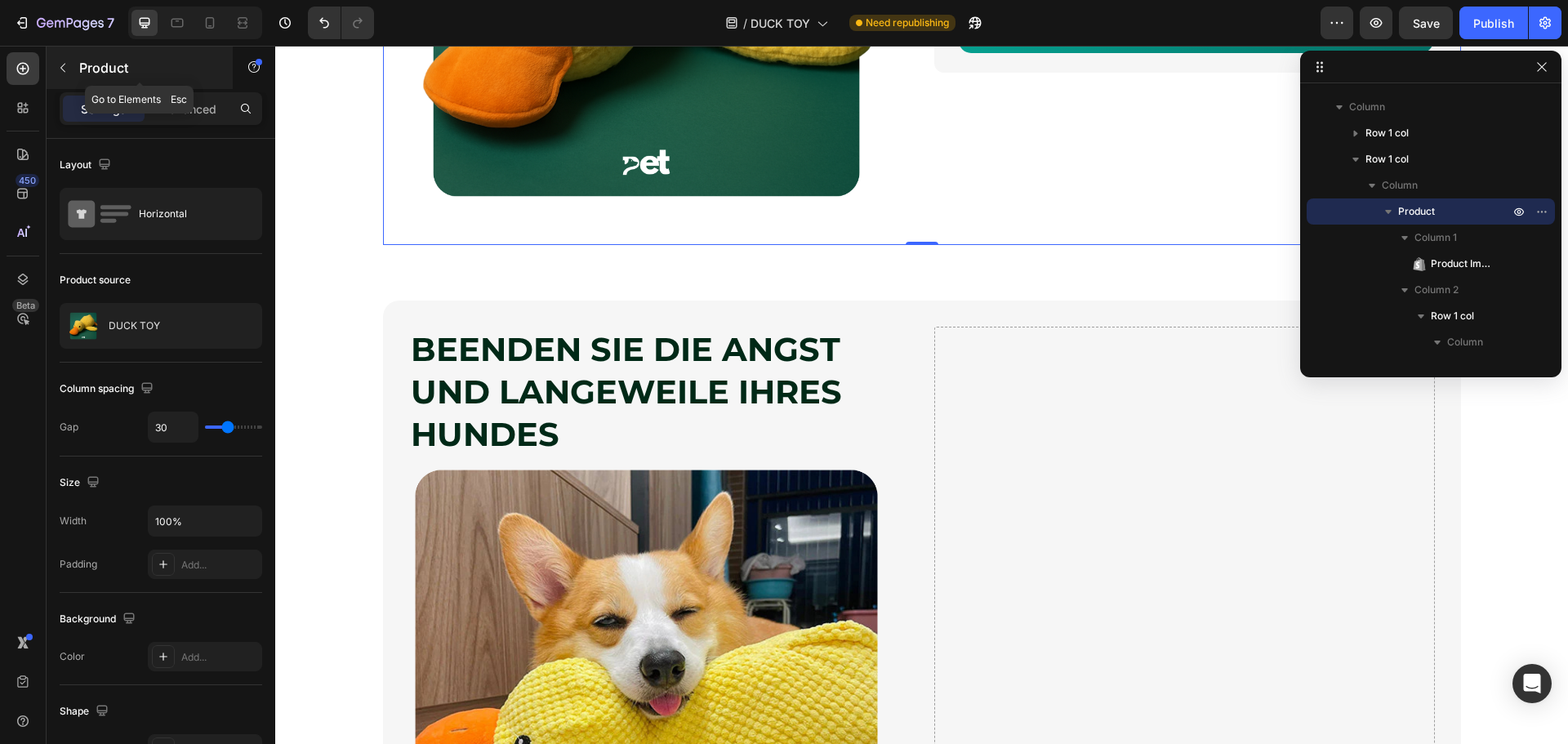
click at [70, 61] on button "button" at bounding box center [63, 67] width 26 height 26
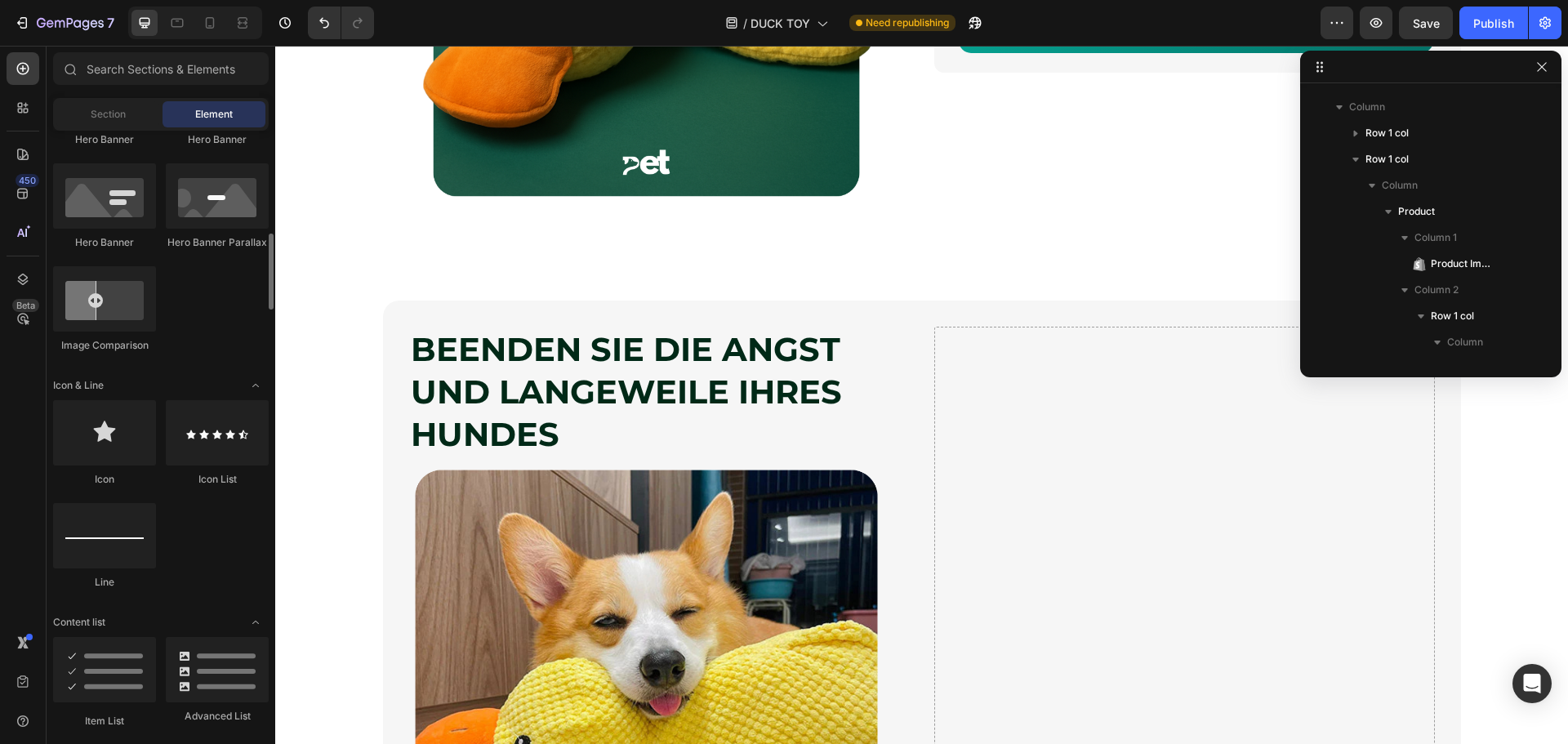
scroll to position [1225, 0]
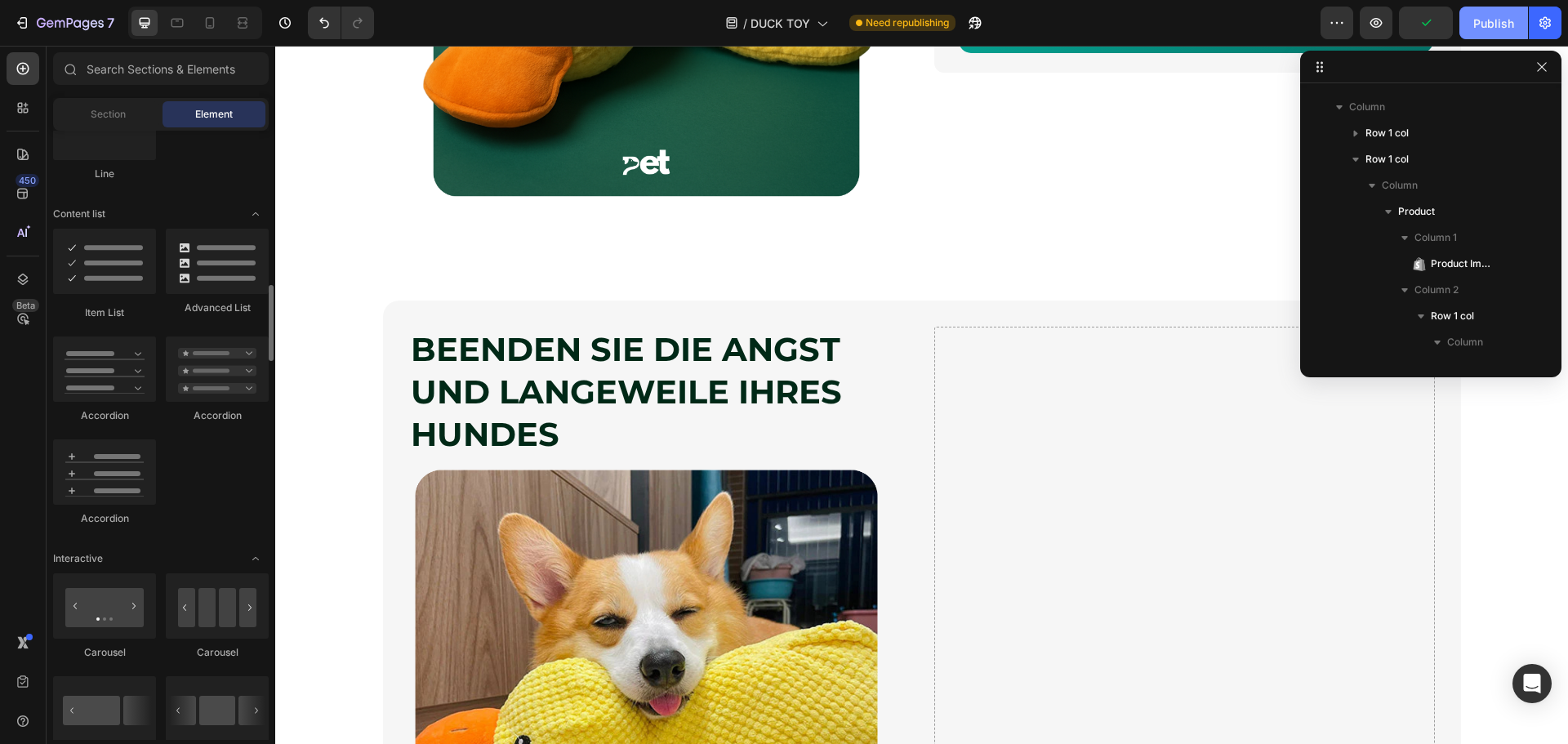
click at [1515, 14] on button "Publish" at bounding box center [1494, 22] width 68 height 32
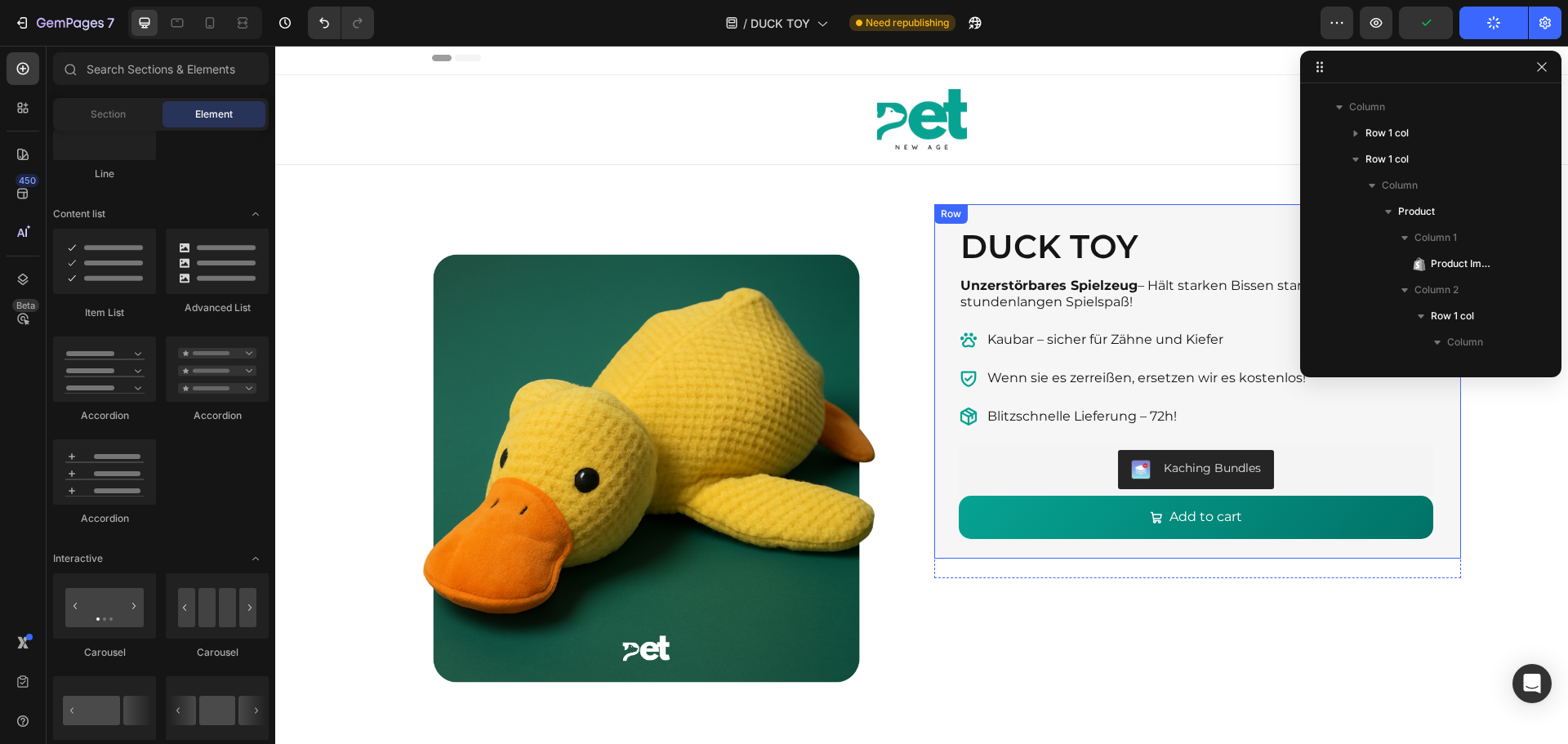
scroll to position [0, 0]
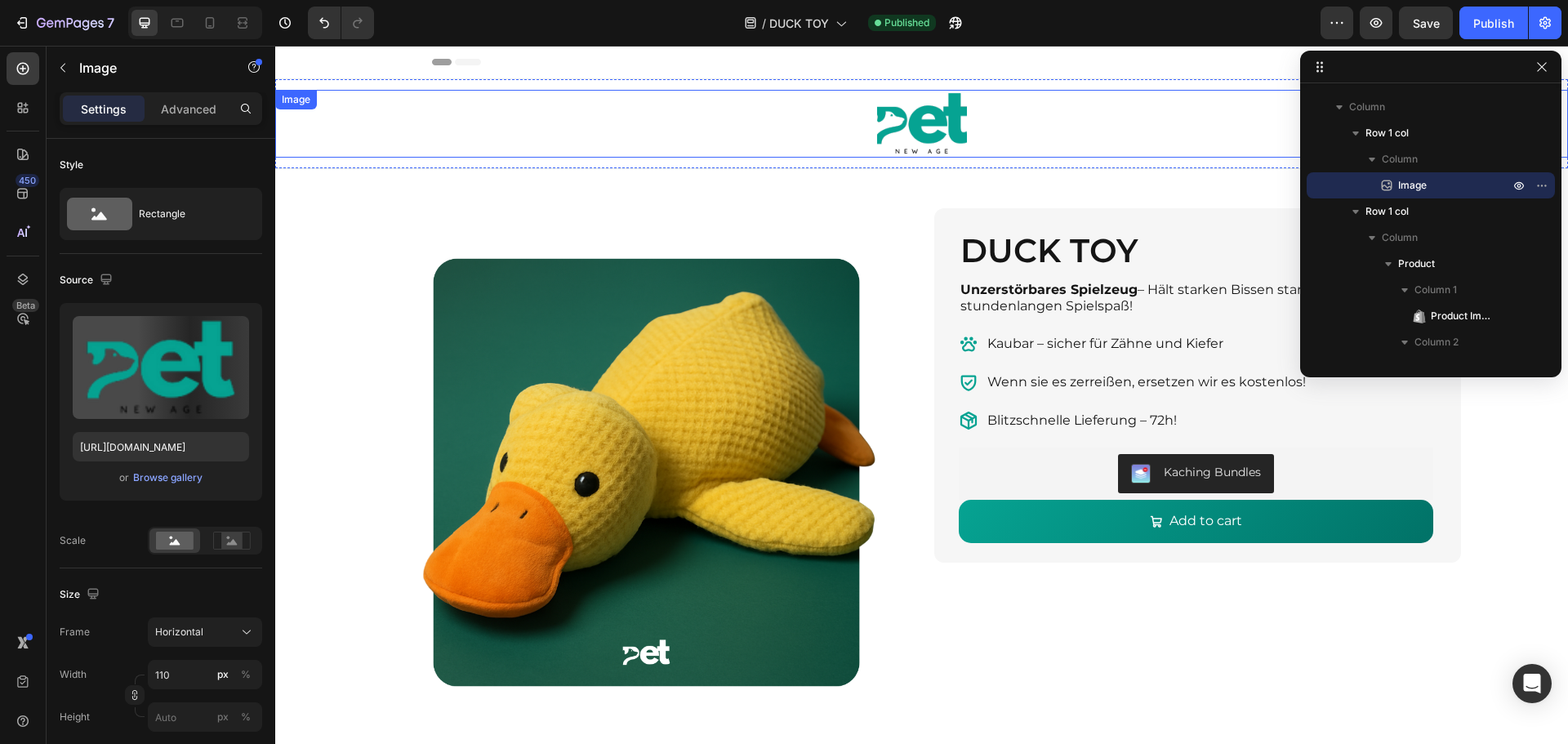
click at [885, 125] on img at bounding box center [922, 123] width 90 height 67
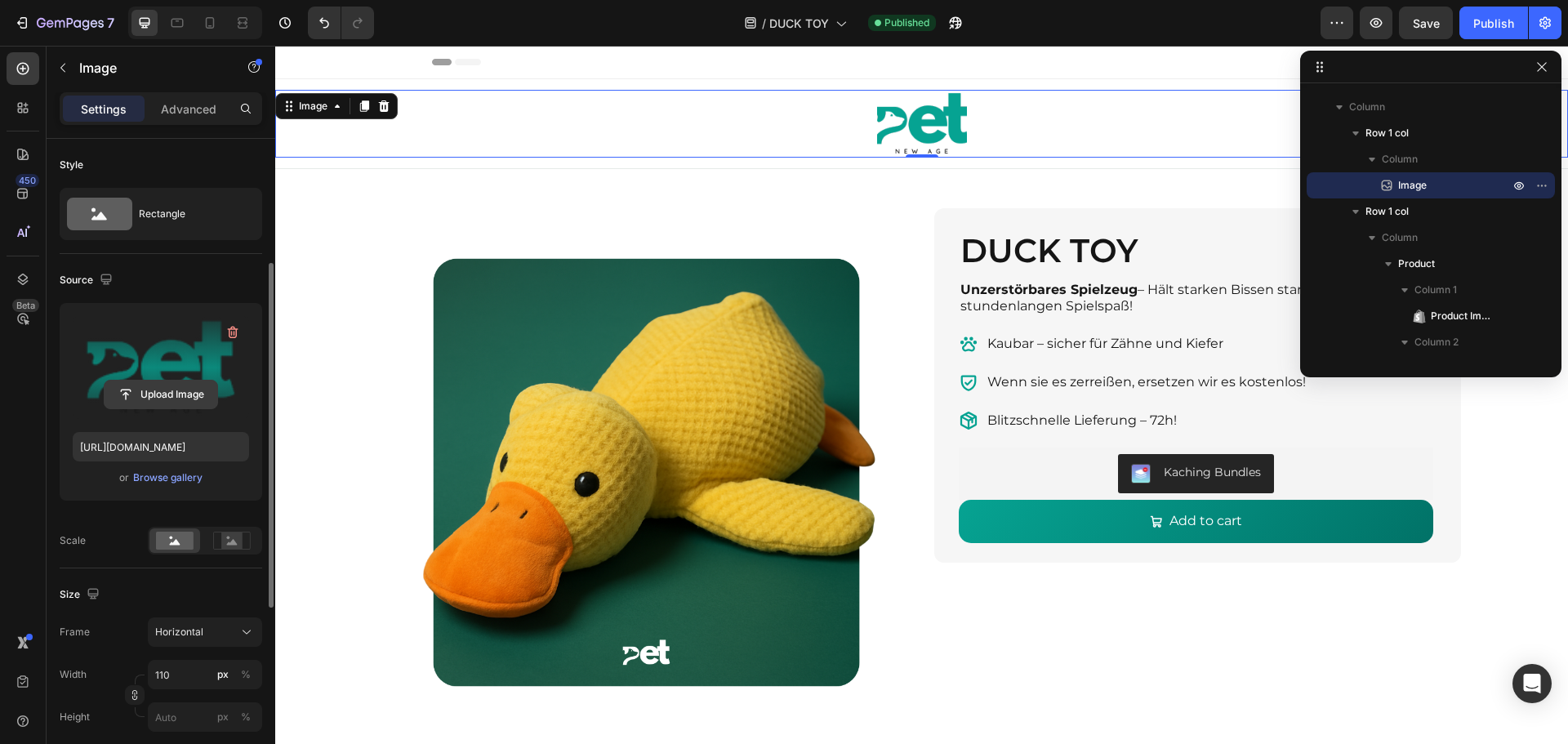
scroll to position [245, 0]
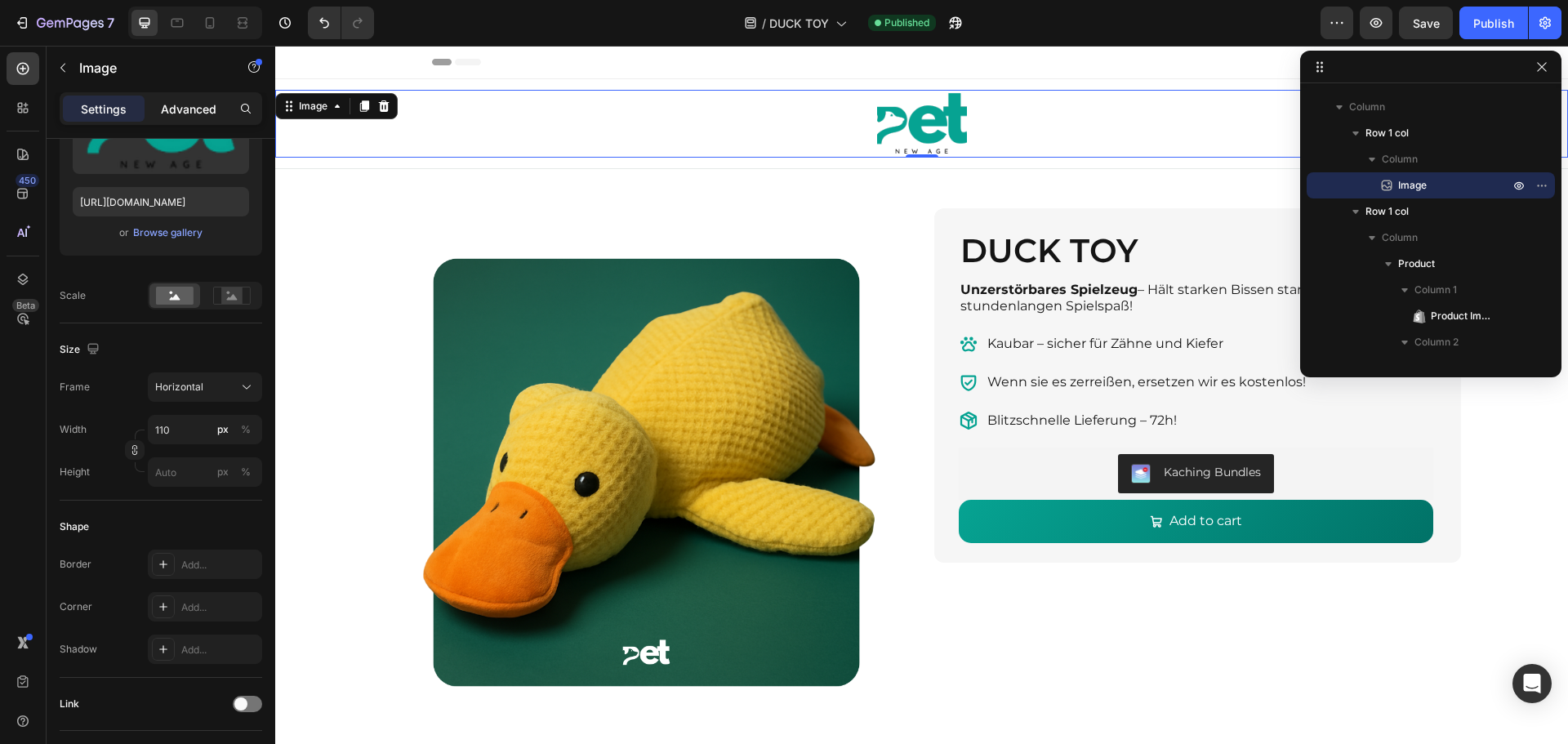
click at [186, 109] on p "Advanced" at bounding box center [189, 109] width 56 height 18
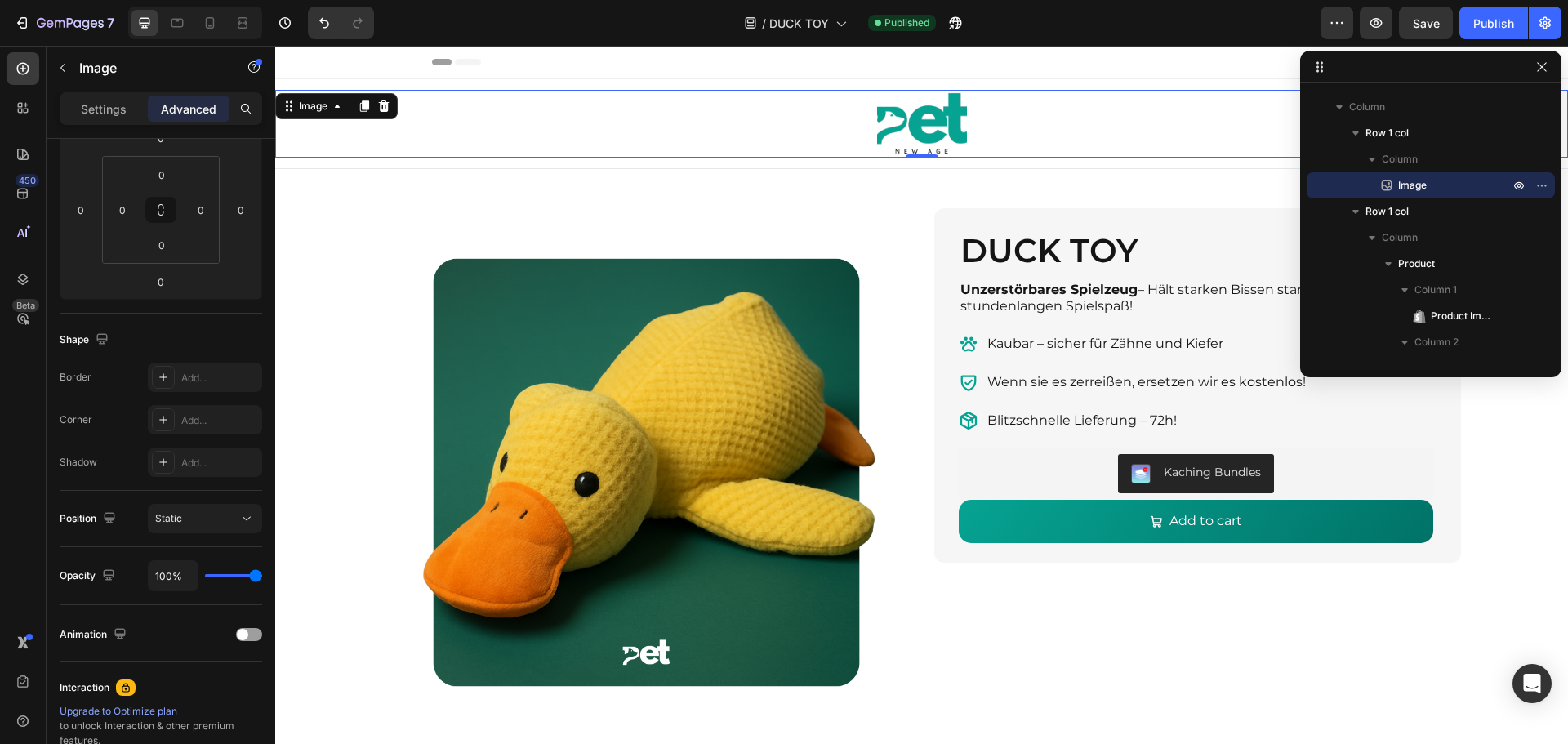
click at [955, 128] on img at bounding box center [922, 123] width 90 height 67
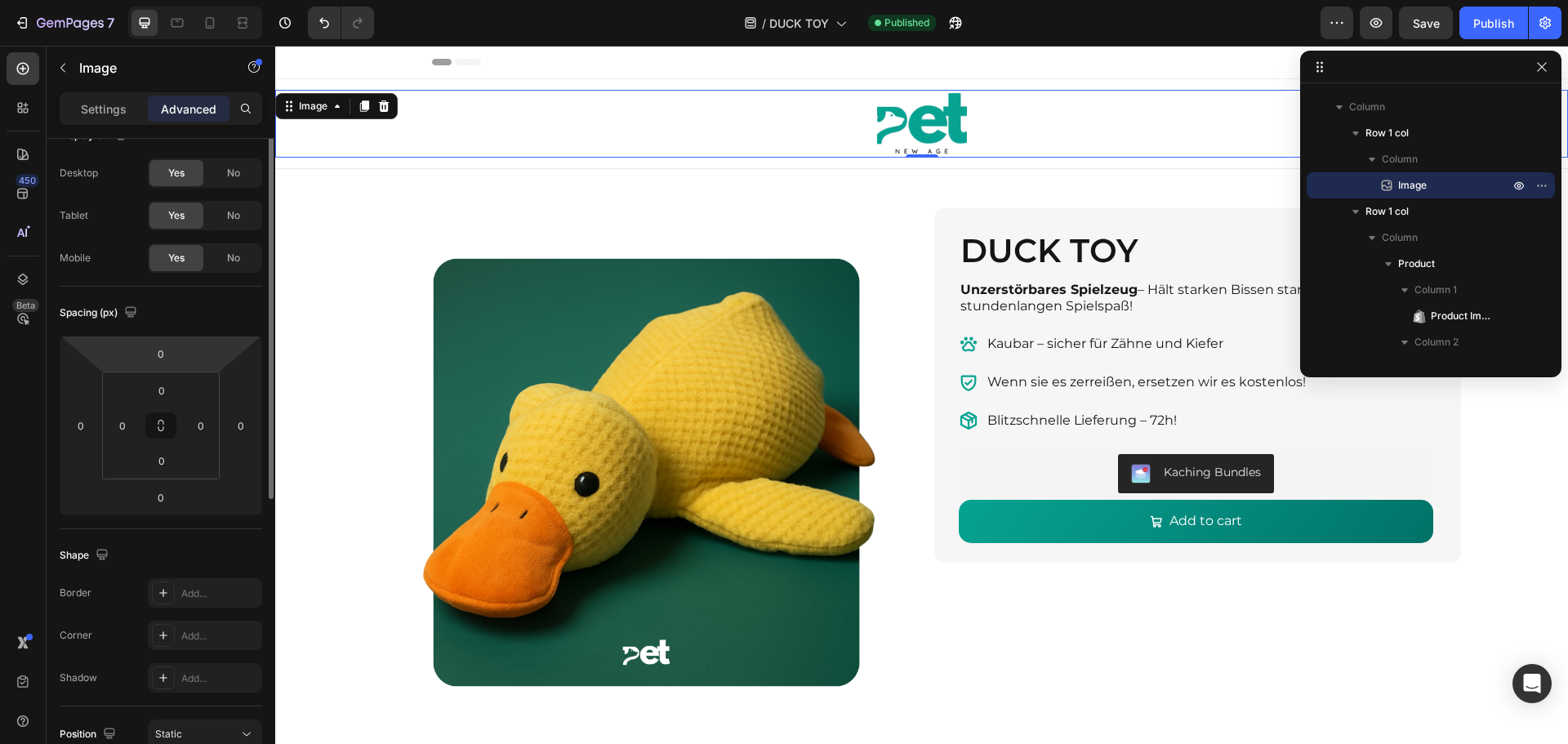
scroll to position [0, 0]
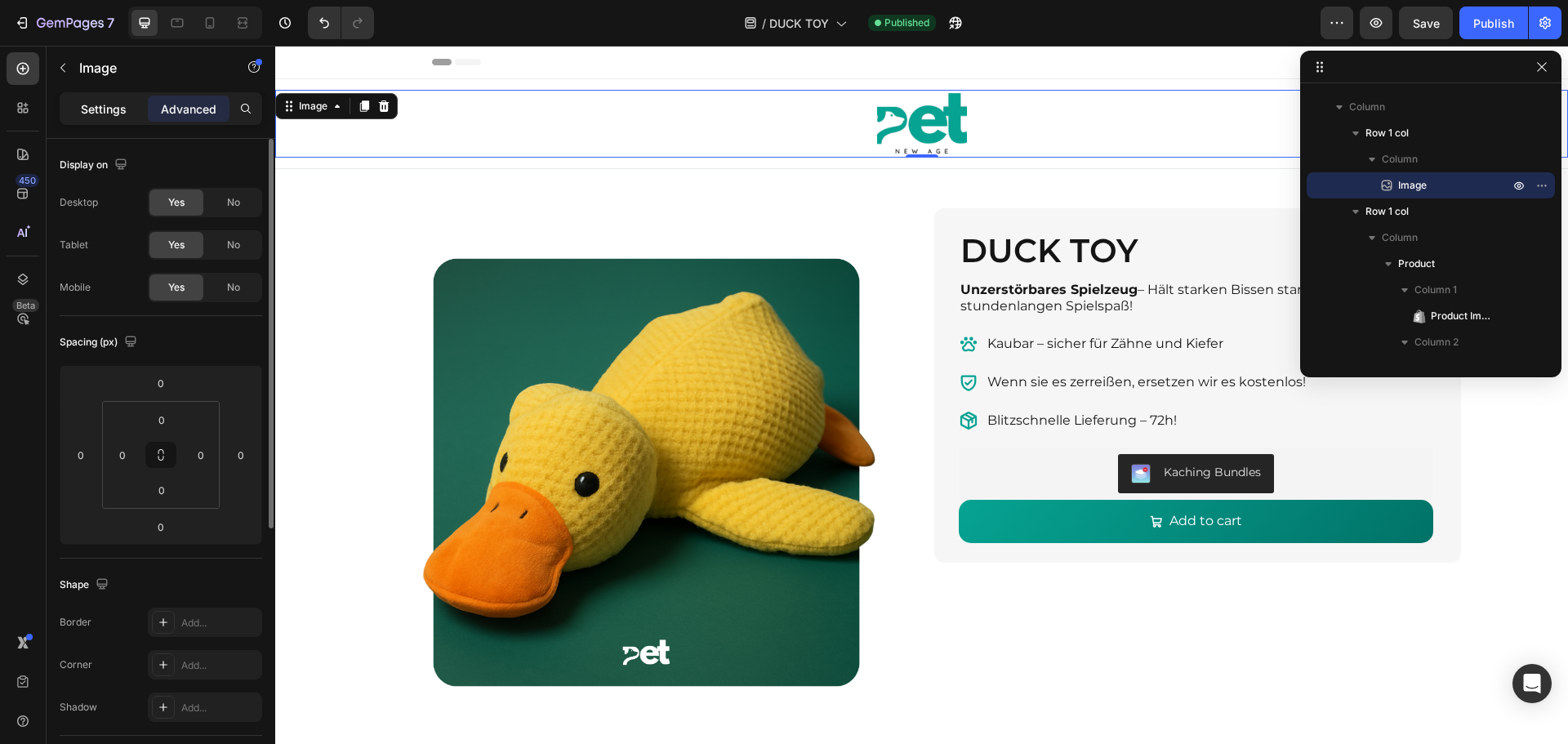
click at [112, 101] on p "Settings" at bounding box center [104, 109] width 46 height 18
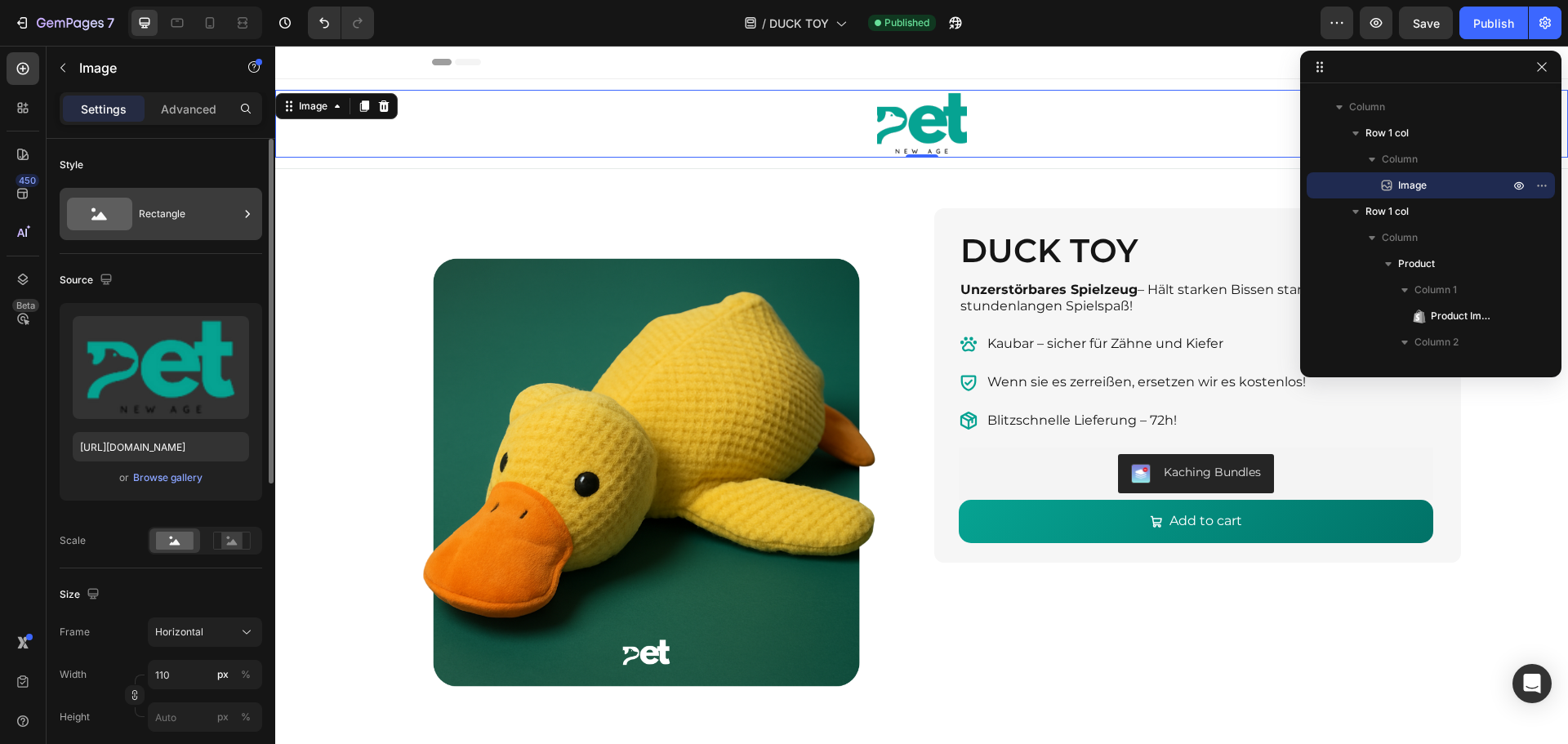
click at [194, 206] on div "Rectangle" at bounding box center [189, 214] width 100 height 37
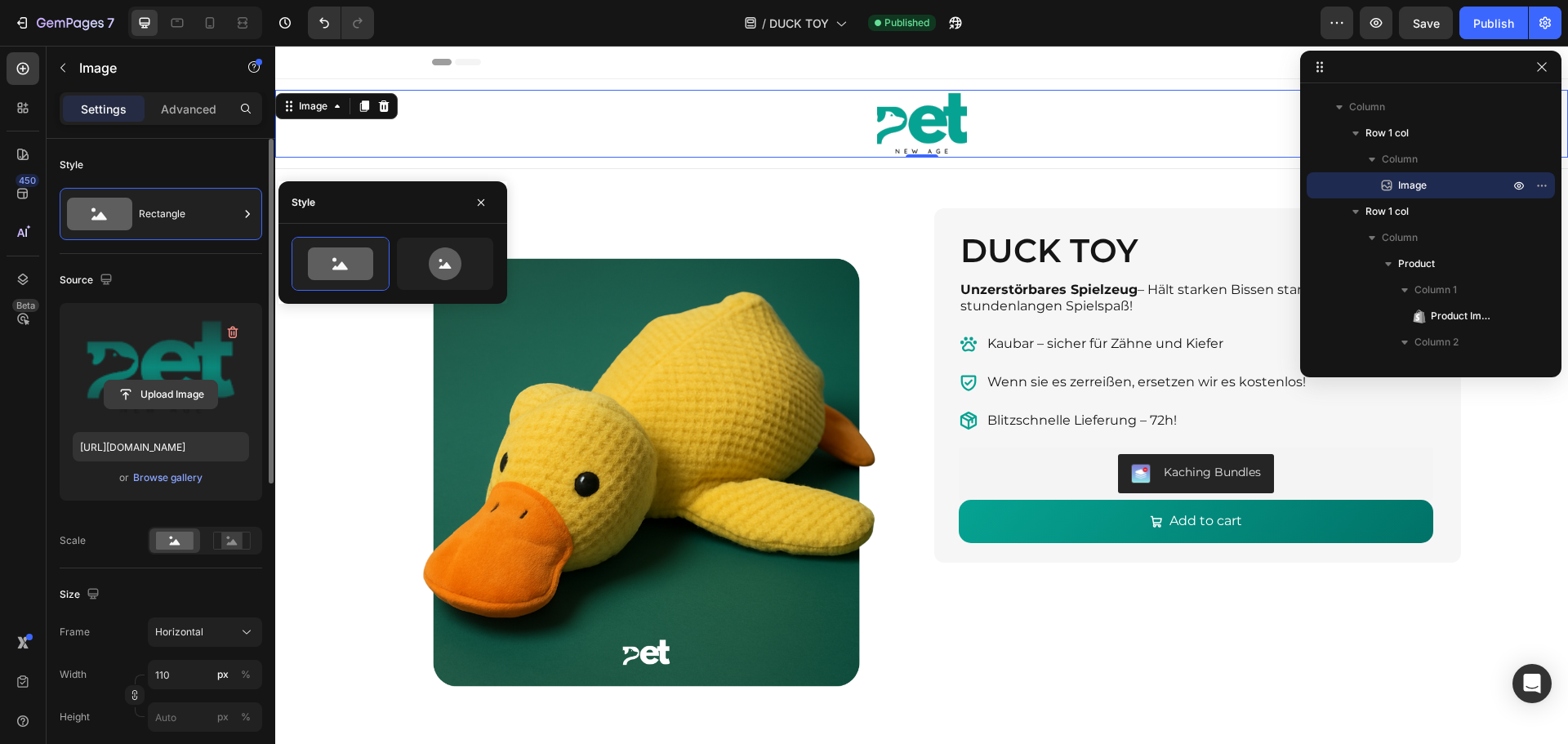
click at [174, 389] on input "file" at bounding box center [160, 394] width 112 height 27
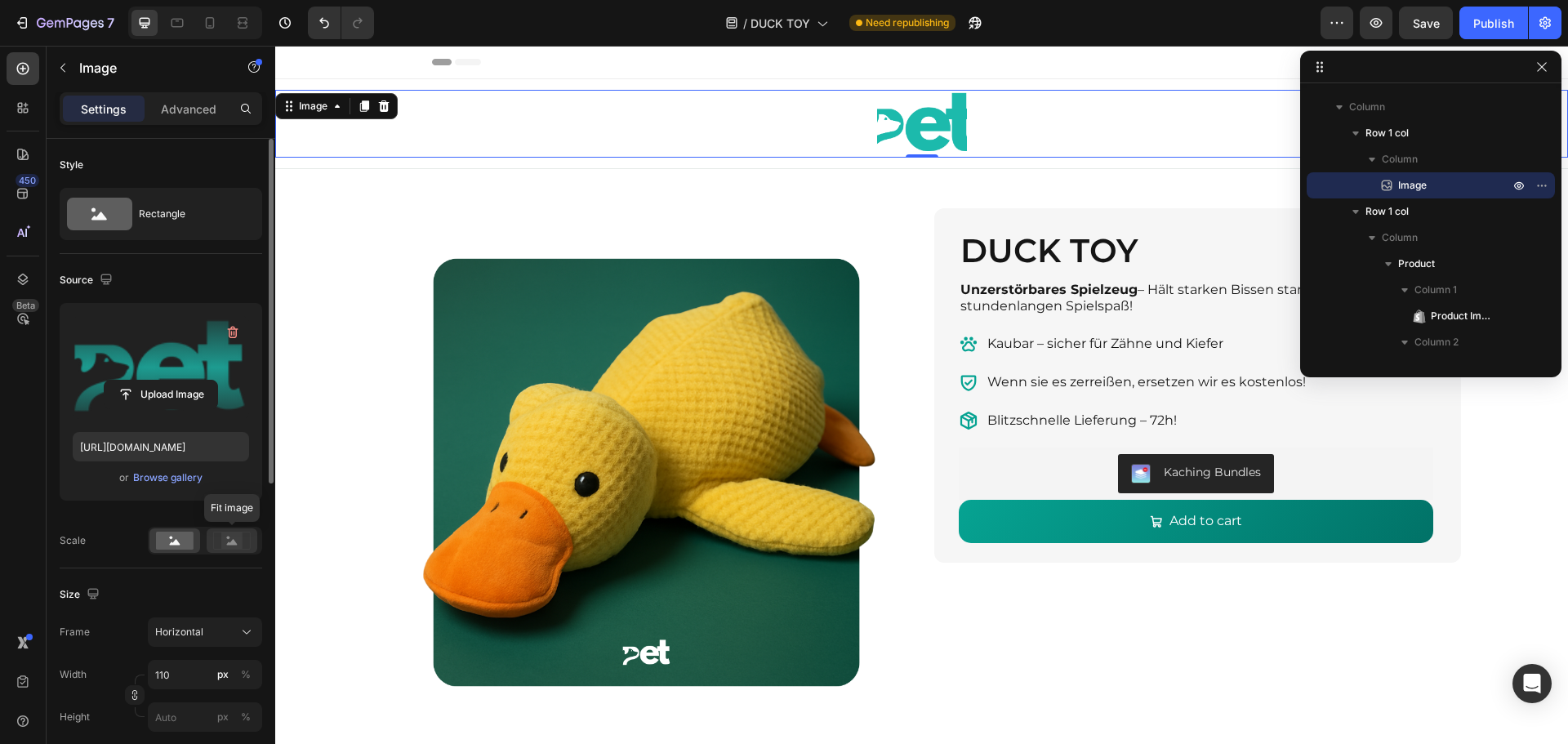
click at [231, 536] on rect at bounding box center [232, 541] width 22 height 17
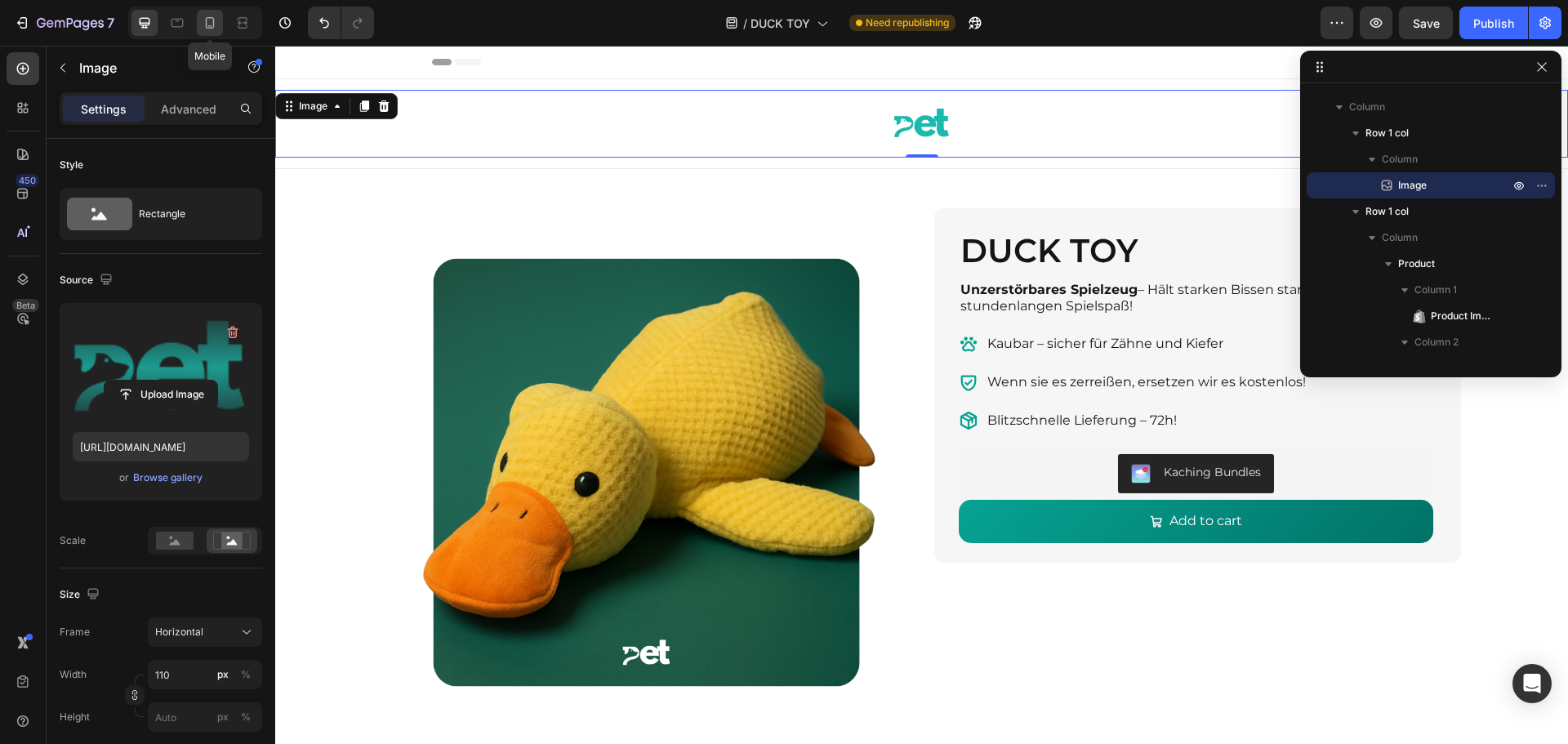
click at [212, 23] on icon at bounding box center [209, 22] width 17 height 17
type input "[URL][DOMAIN_NAME]"
type input "150"
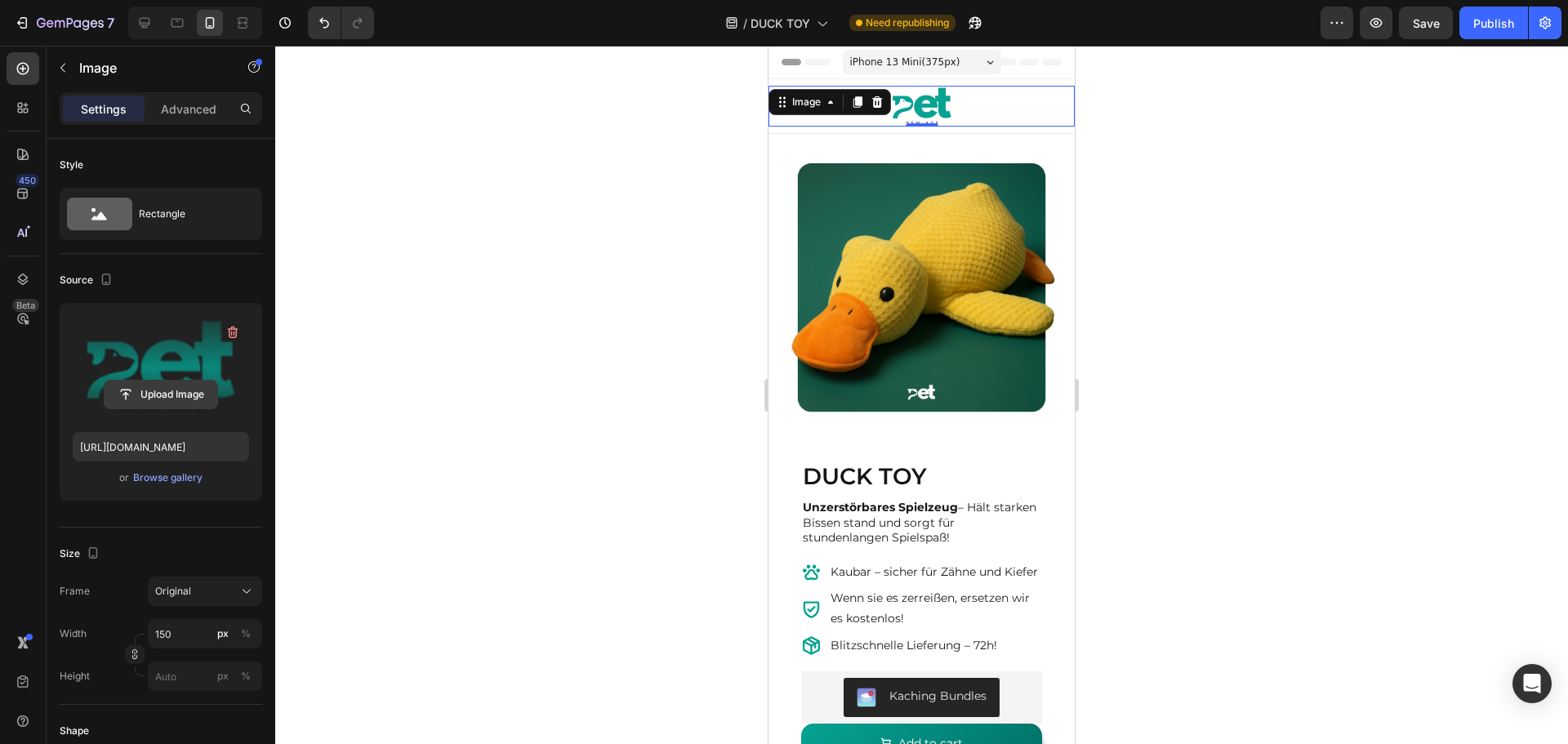
click at [167, 382] on input "file" at bounding box center [160, 394] width 112 height 27
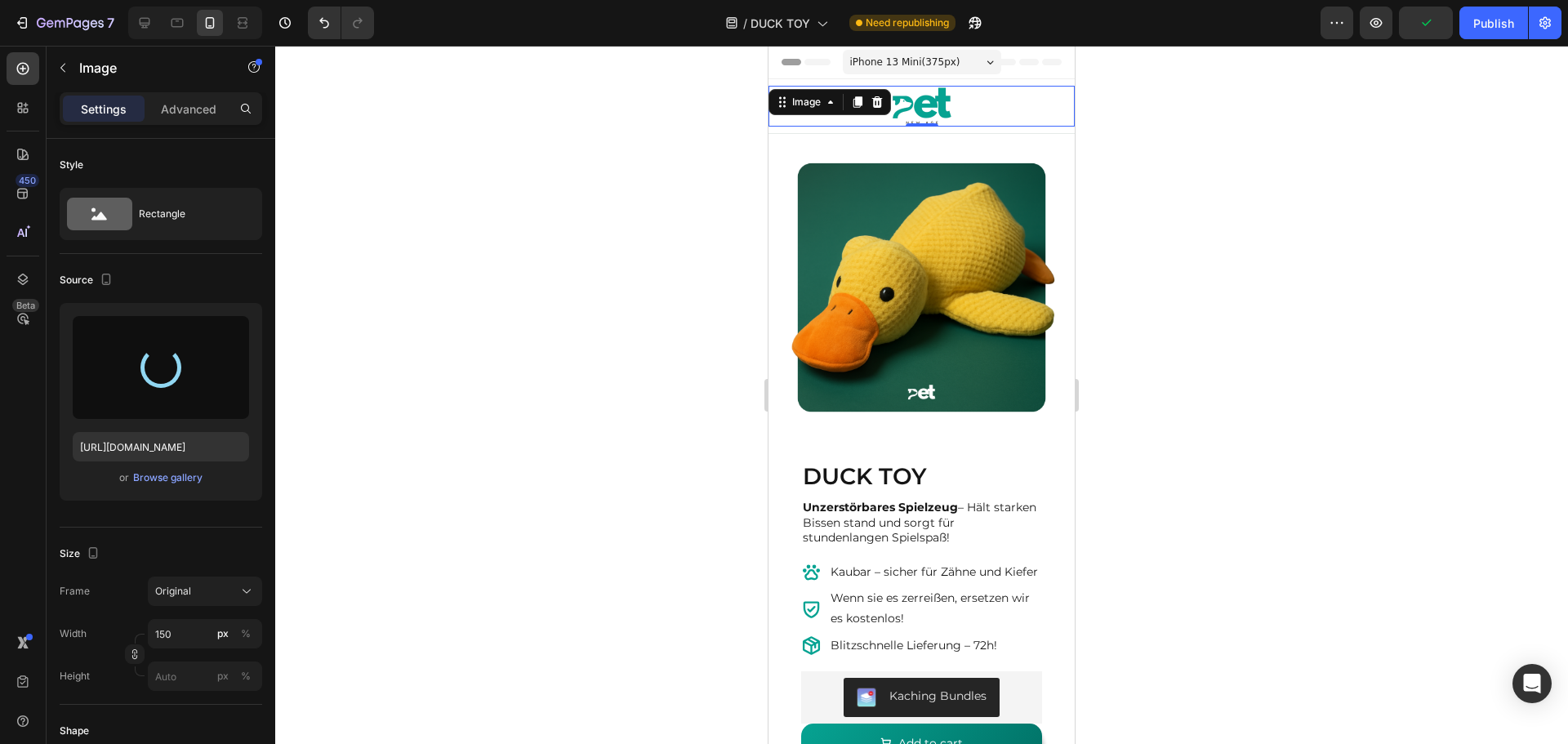
type input "[URL][DOMAIN_NAME]"
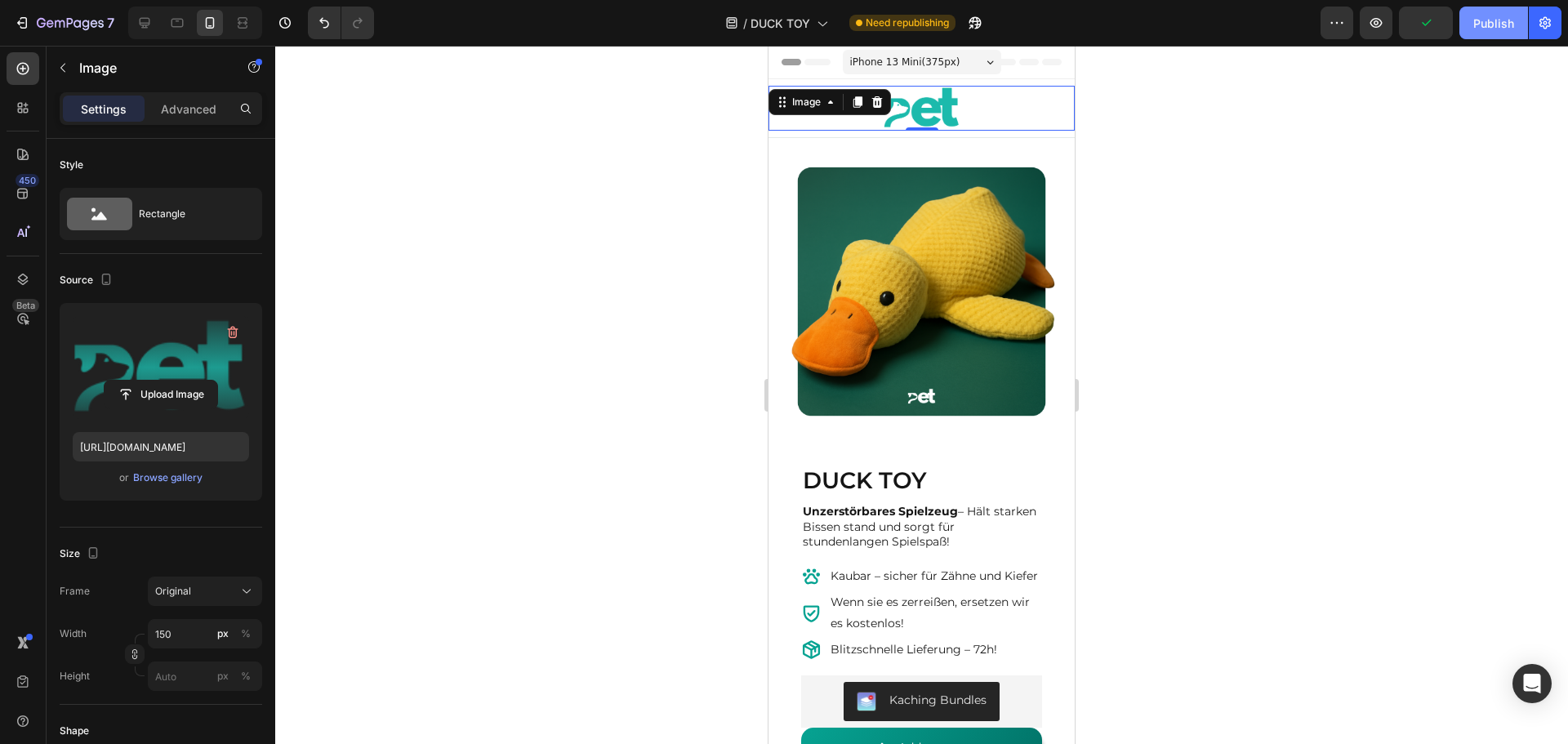
click at [1499, 16] on div "Publish" at bounding box center [1494, 23] width 41 height 18
click at [1544, 24] on icon "button" at bounding box center [1546, 23] width 4 height 4
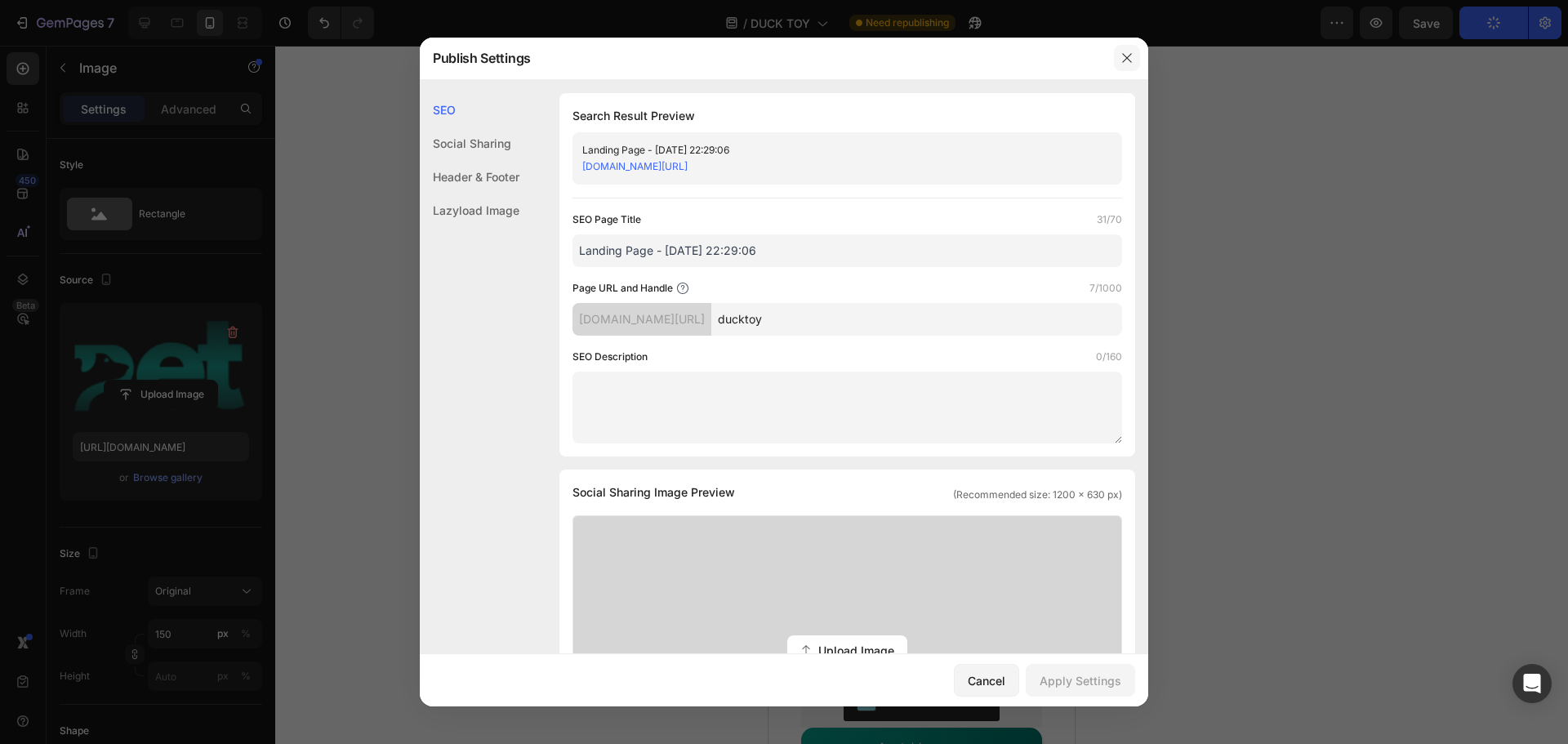
drag, startPoint x: 1124, startPoint y: 56, endPoint x: 295, endPoint y: 37, distance: 829.2
click at [1124, 56] on icon "button" at bounding box center [1126, 57] width 9 height 9
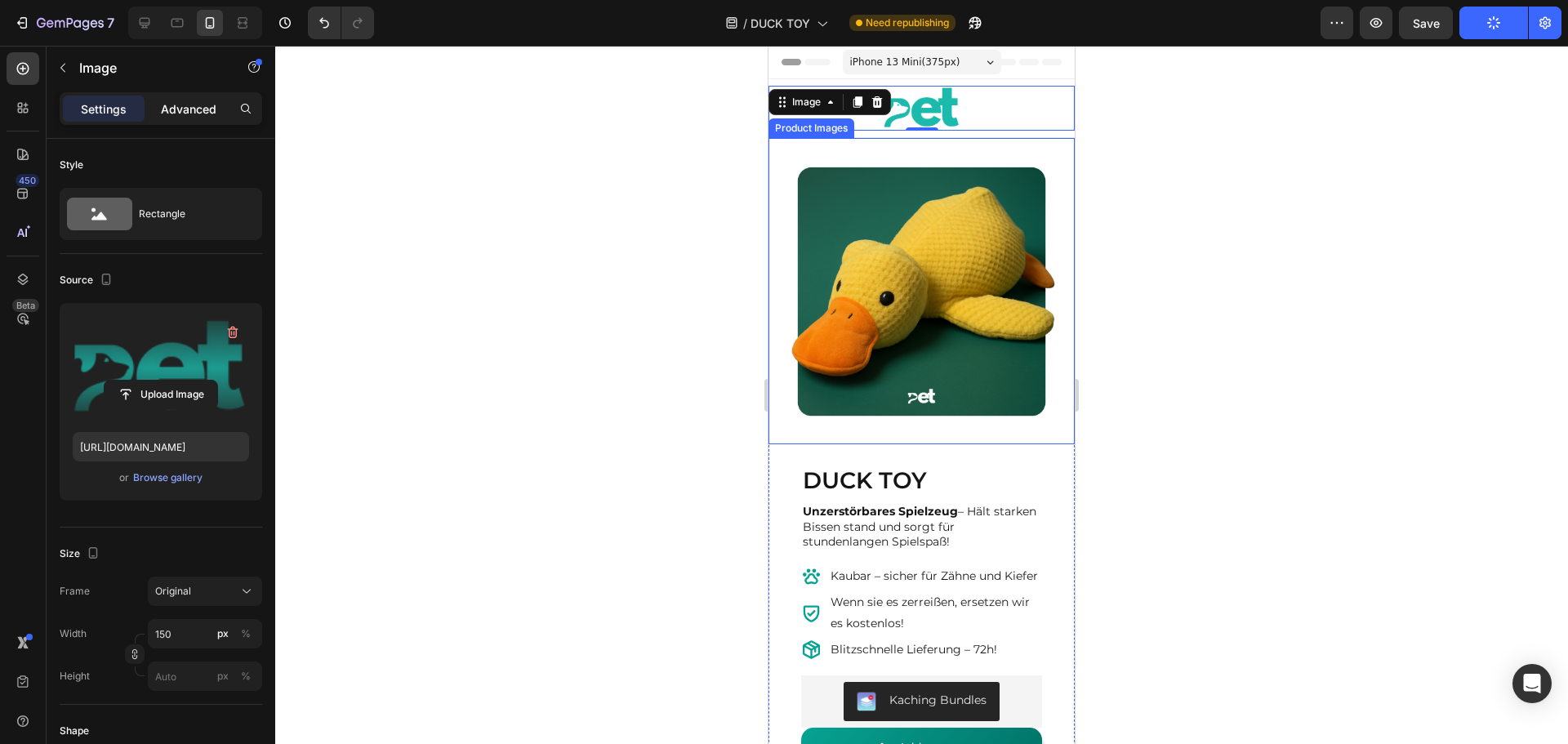
click at [205, 103] on p "Advanced" at bounding box center [189, 109] width 56 height 18
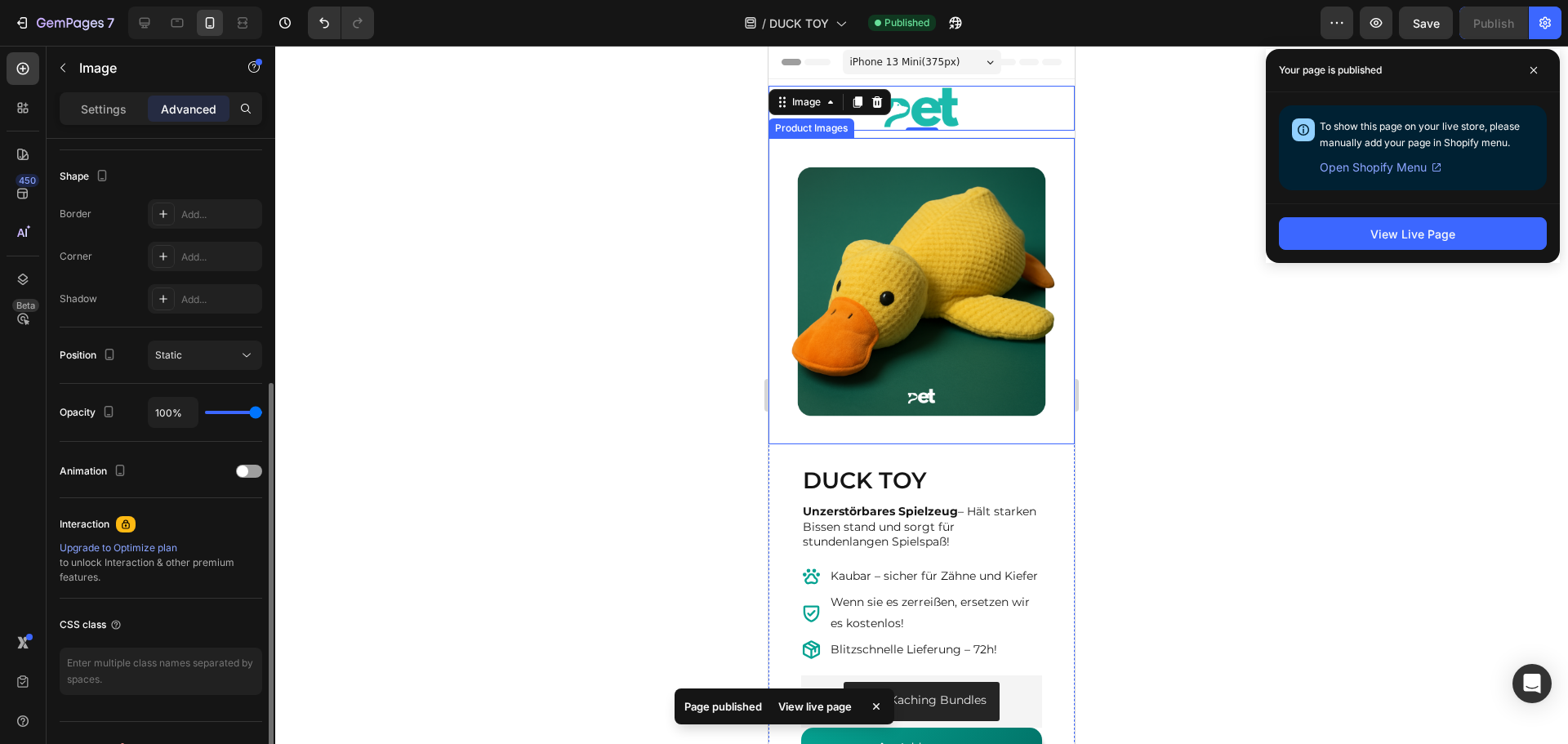
scroll to position [438, 0]
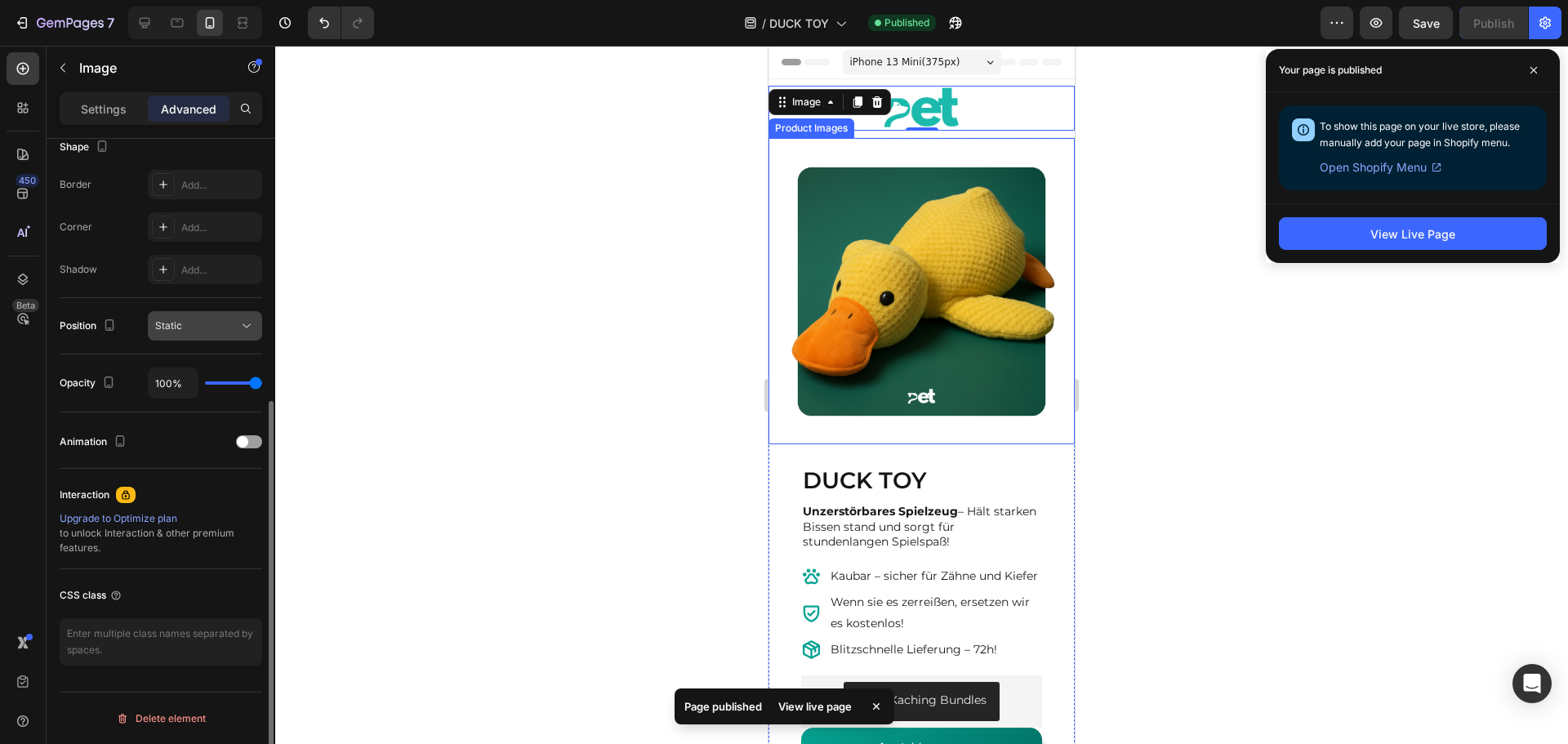
click at [196, 322] on div "Static" at bounding box center [196, 326] width 83 height 15
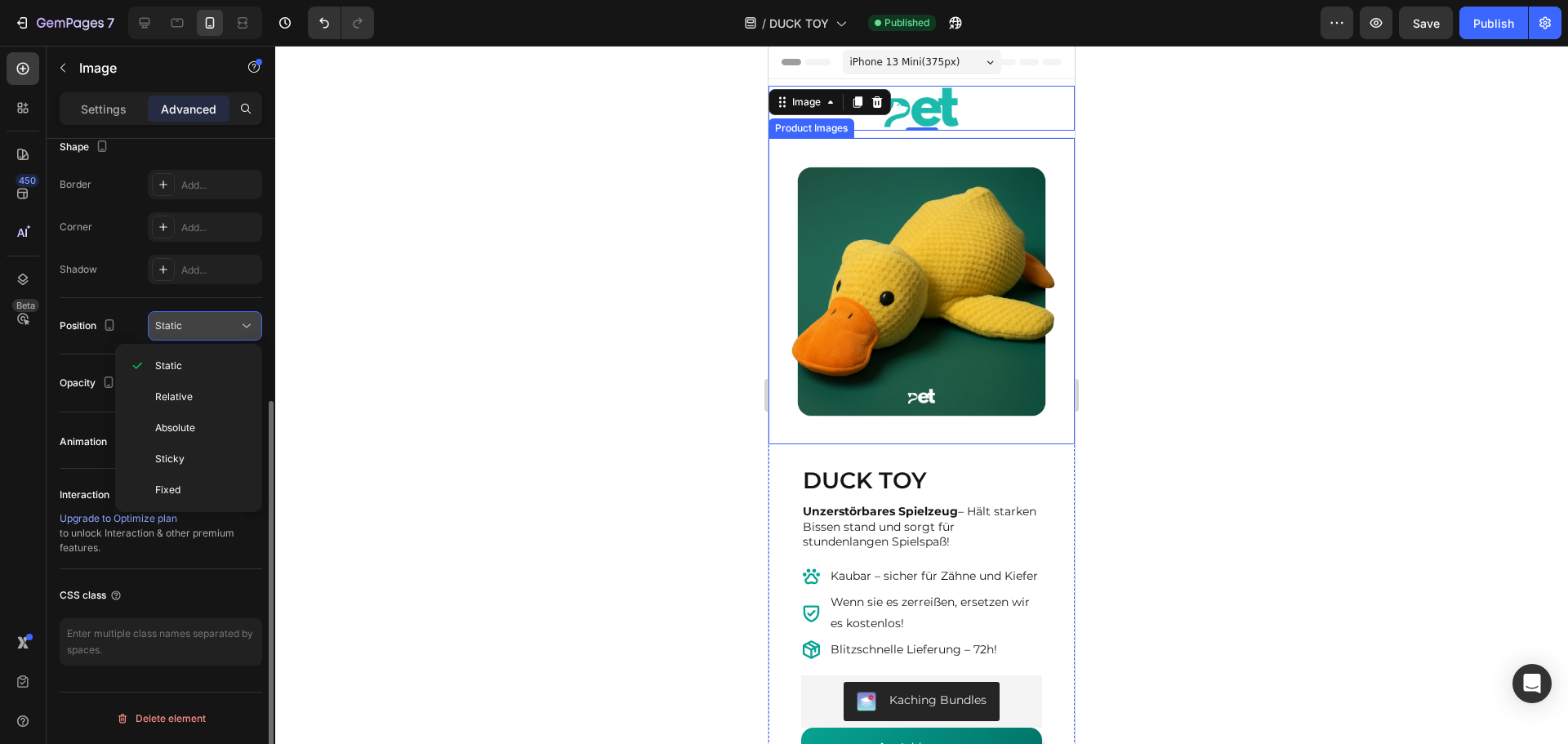
click at [196, 322] on div "Static" at bounding box center [196, 326] width 83 height 15
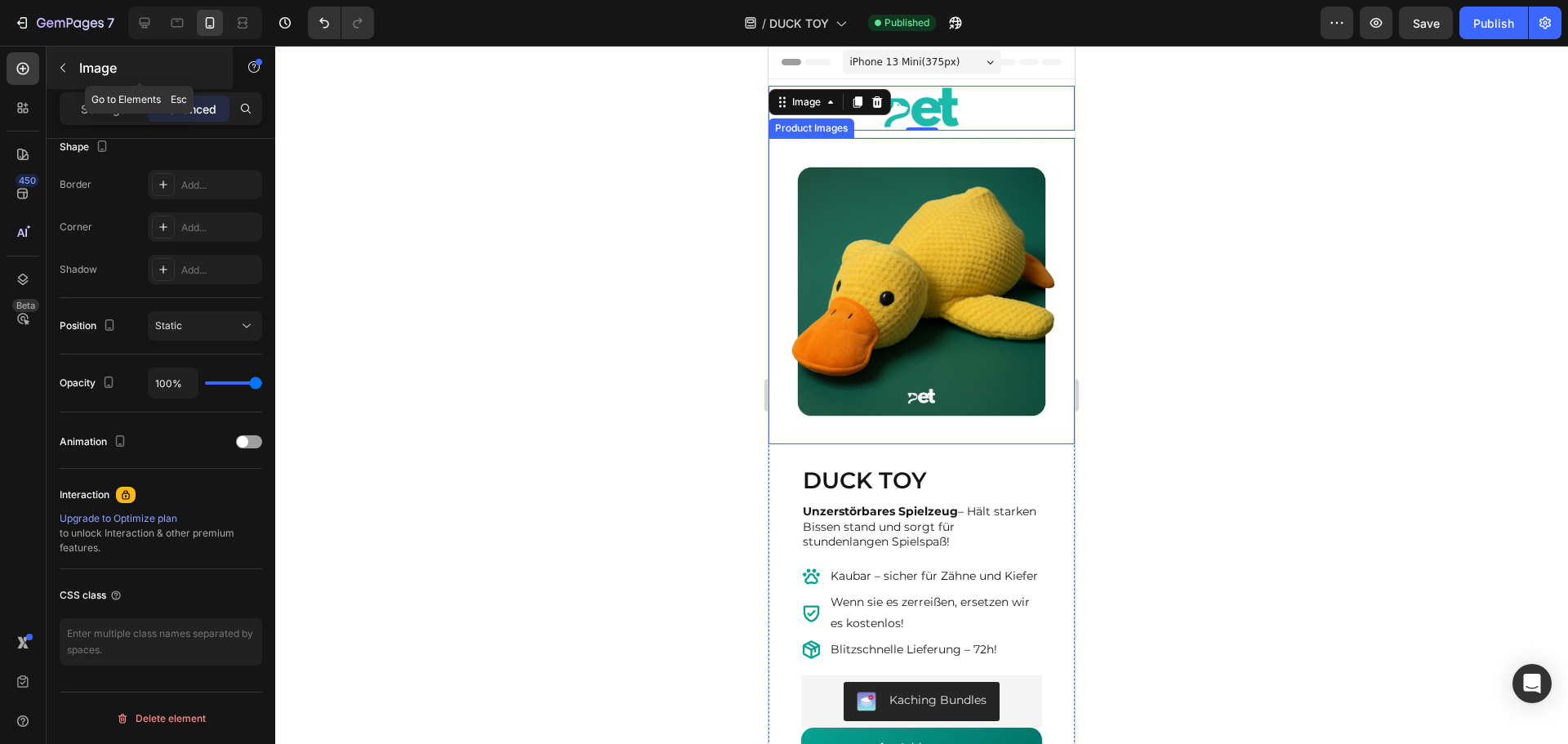
click at [60, 63] on icon "button" at bounding box center [63, 67] width 13 height 13
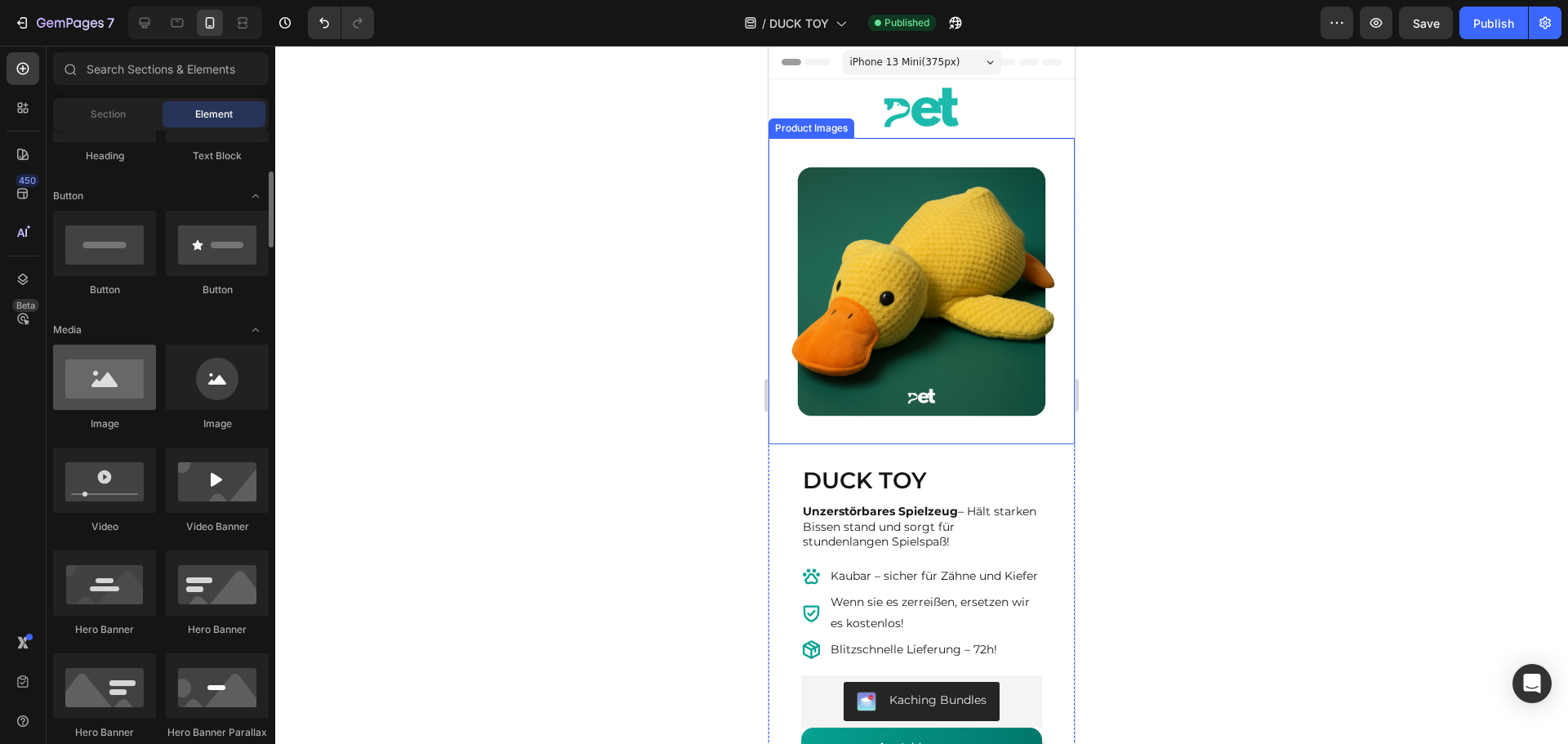
scroll to position [0, 0]
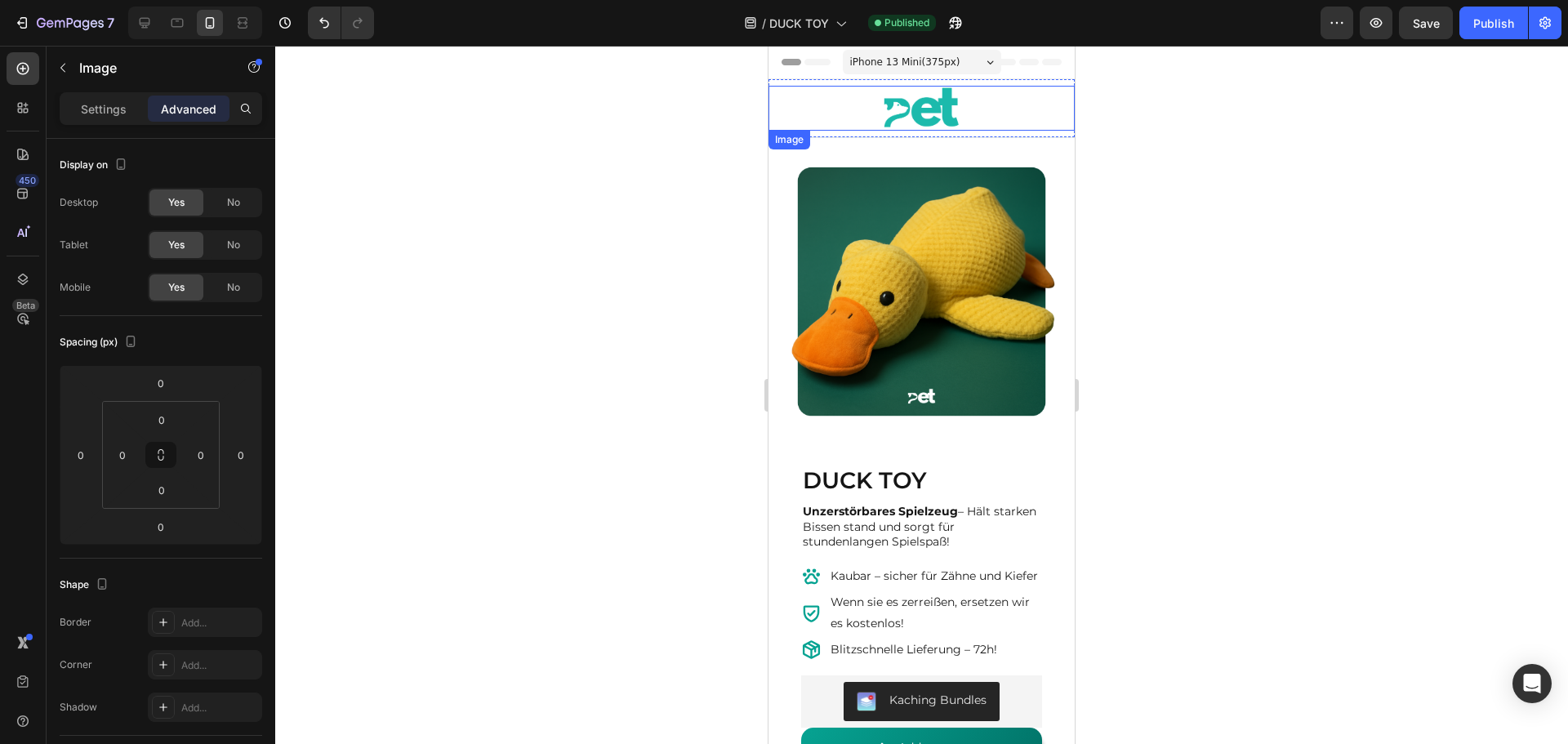
click at [987, 115] on div at bounding box center [921, 109] width 306 height 45
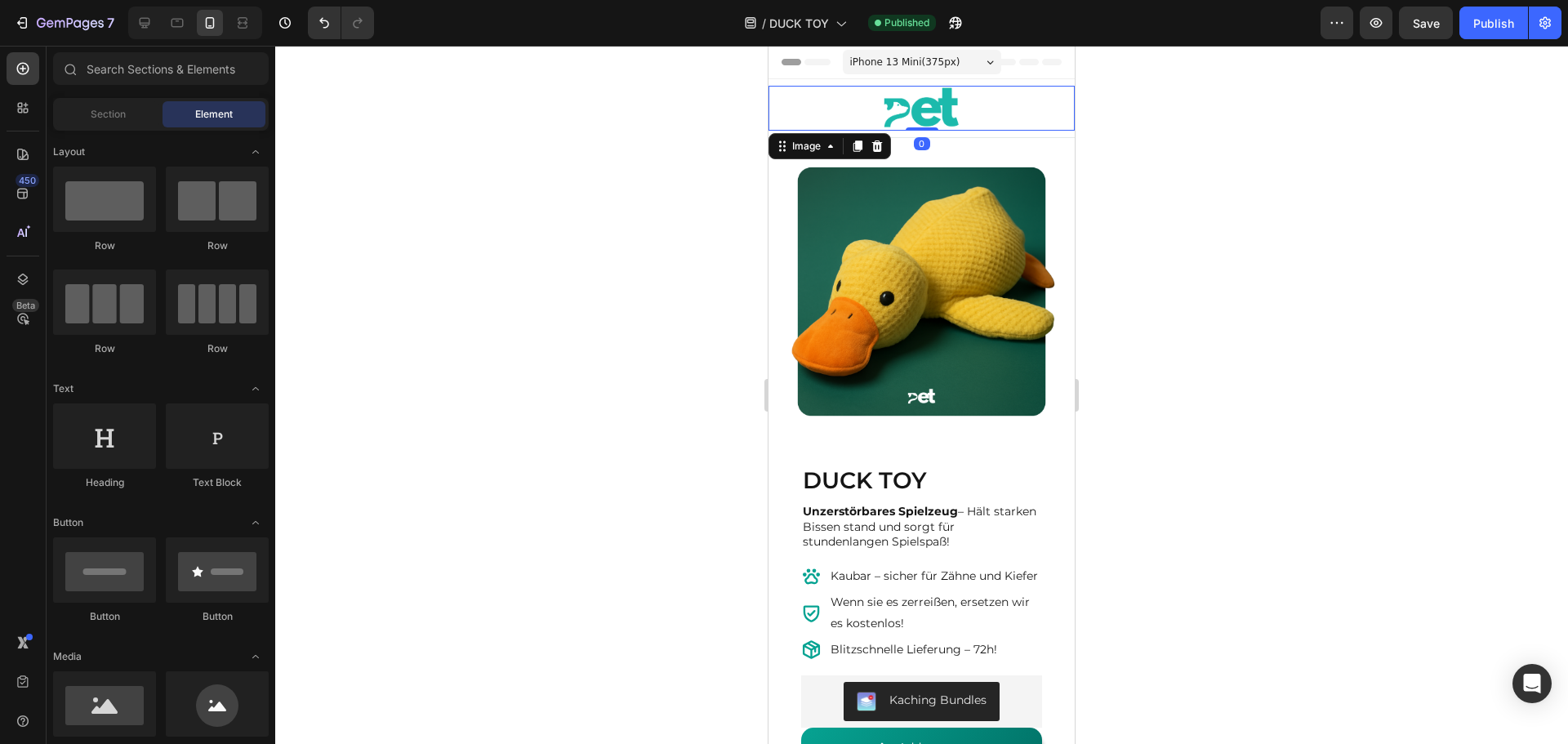
click at [1033, 66] on div "Header" at bounding box center [921, 62] width 280 height 32
click at [815, 61] on span "Header" at bounding box center [817, 62] width 36 height 17
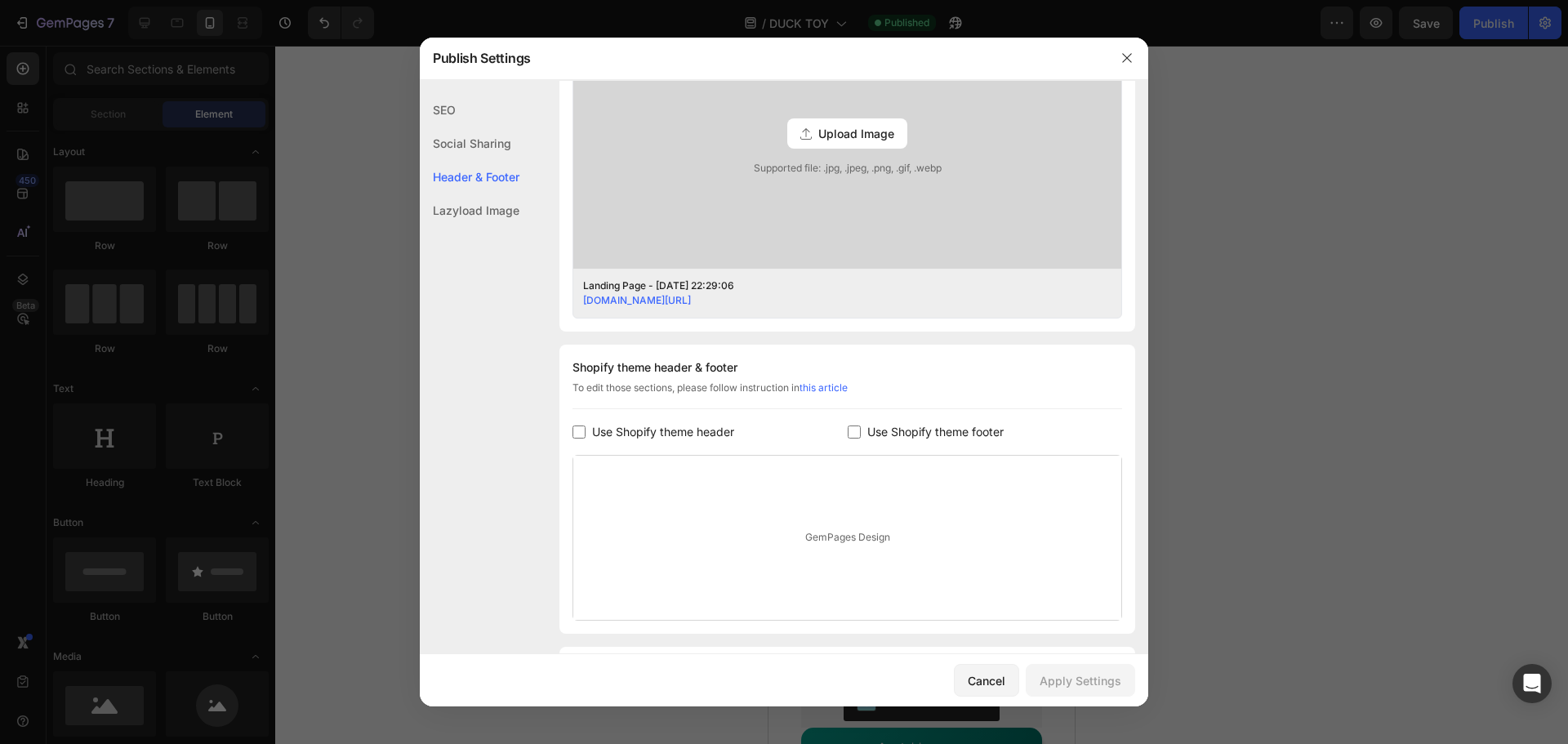
scroll to position [617, 0]
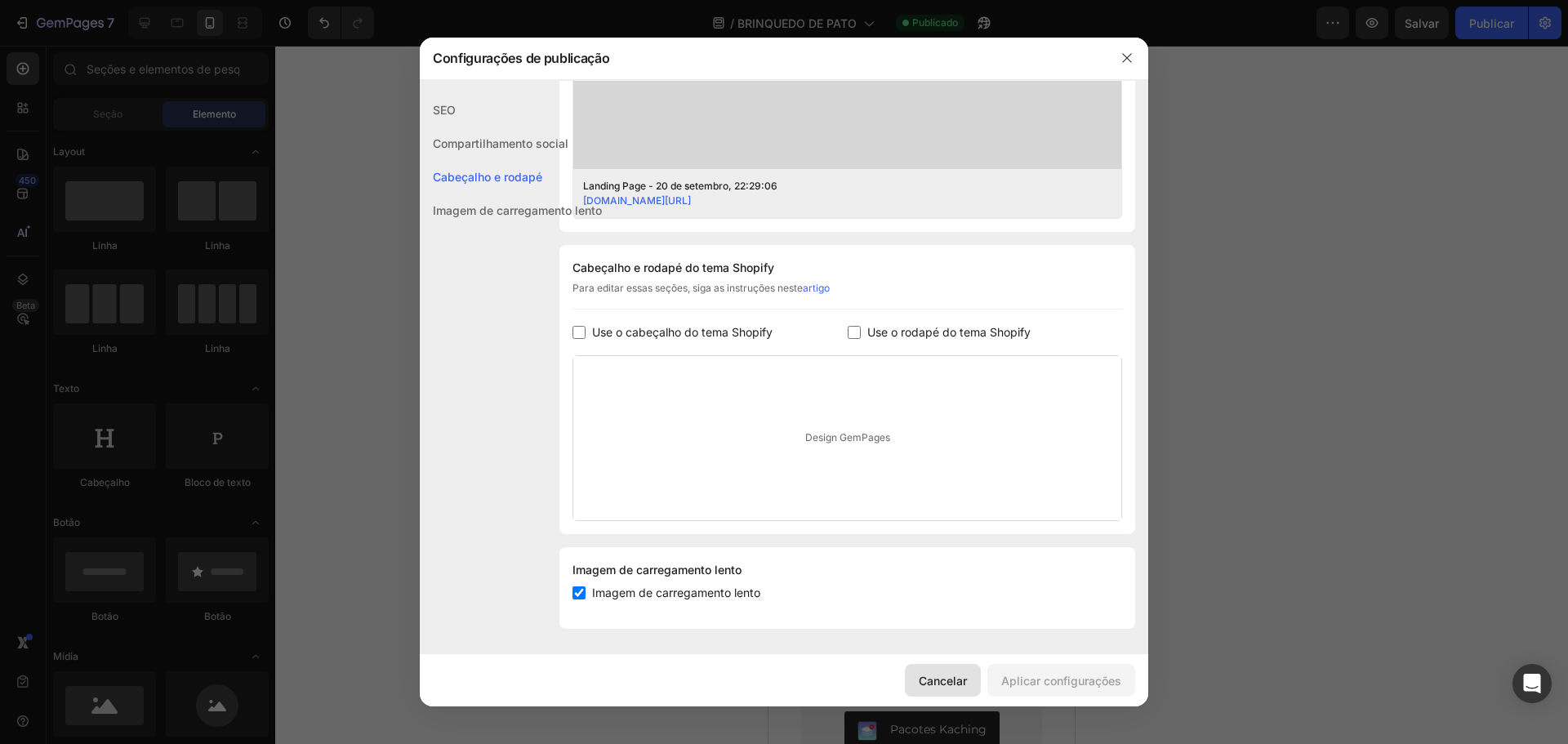
drag, startPoint x: 950, startPoint y: 681, endPoint x: 181, endPoint y: 635, distance: 770.4
click at [950, 681] on font "Cancelar" at bounding box center [942, 680] width 48 height 14
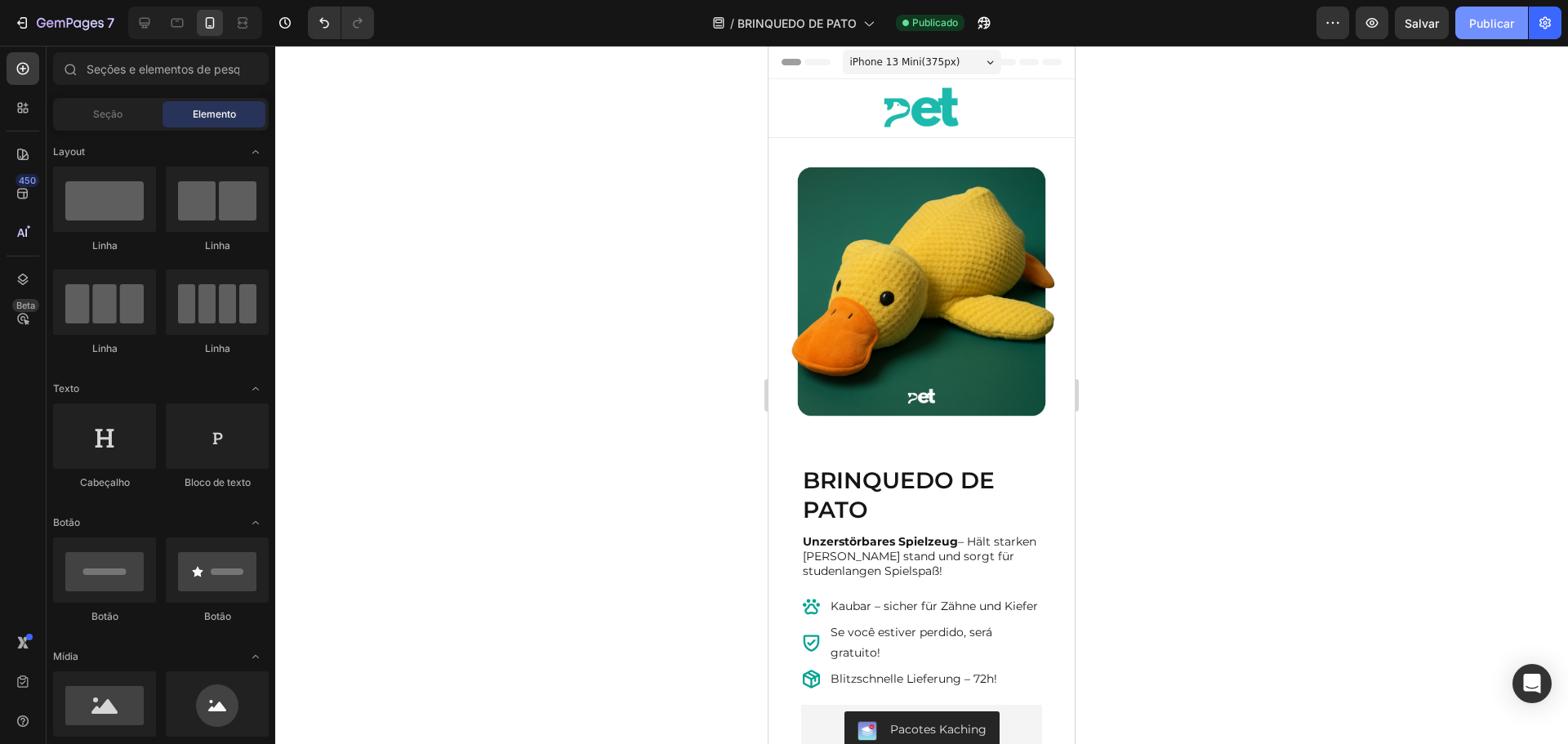
drag, startPoint x: 1479, startPoint y: 24, endPoint x: 1464, endPoint y: 27, distance: 15.3
click at [1478, 26] on font "Publicar" at bounding box center [1492, 23] width 45 height 14
click at [993, 19] on button "button" at bounding box center [983, 22] width 32 height 32
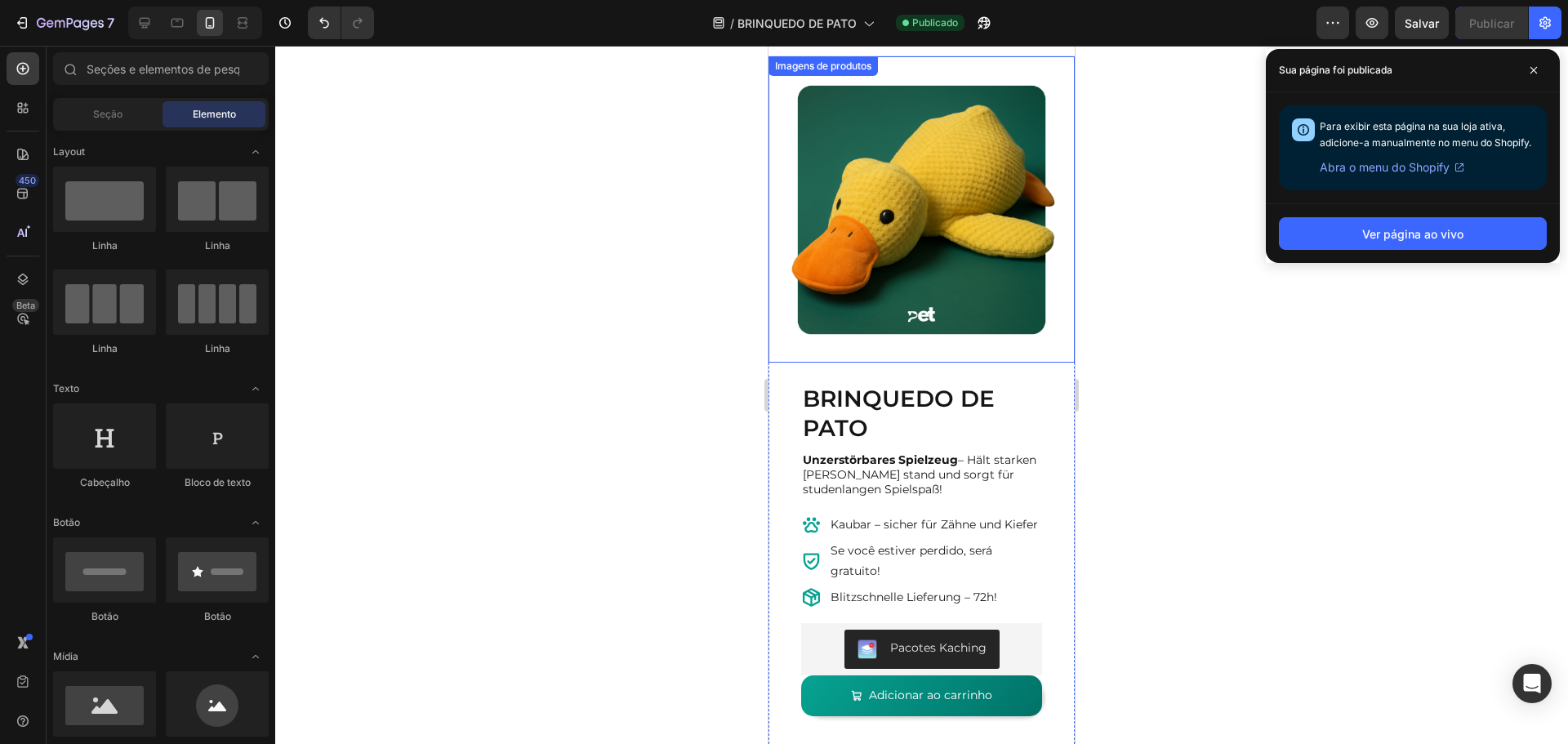
scroll to position [0, 0]
